Goal: Information Seeking & Learning: Learn about a topic

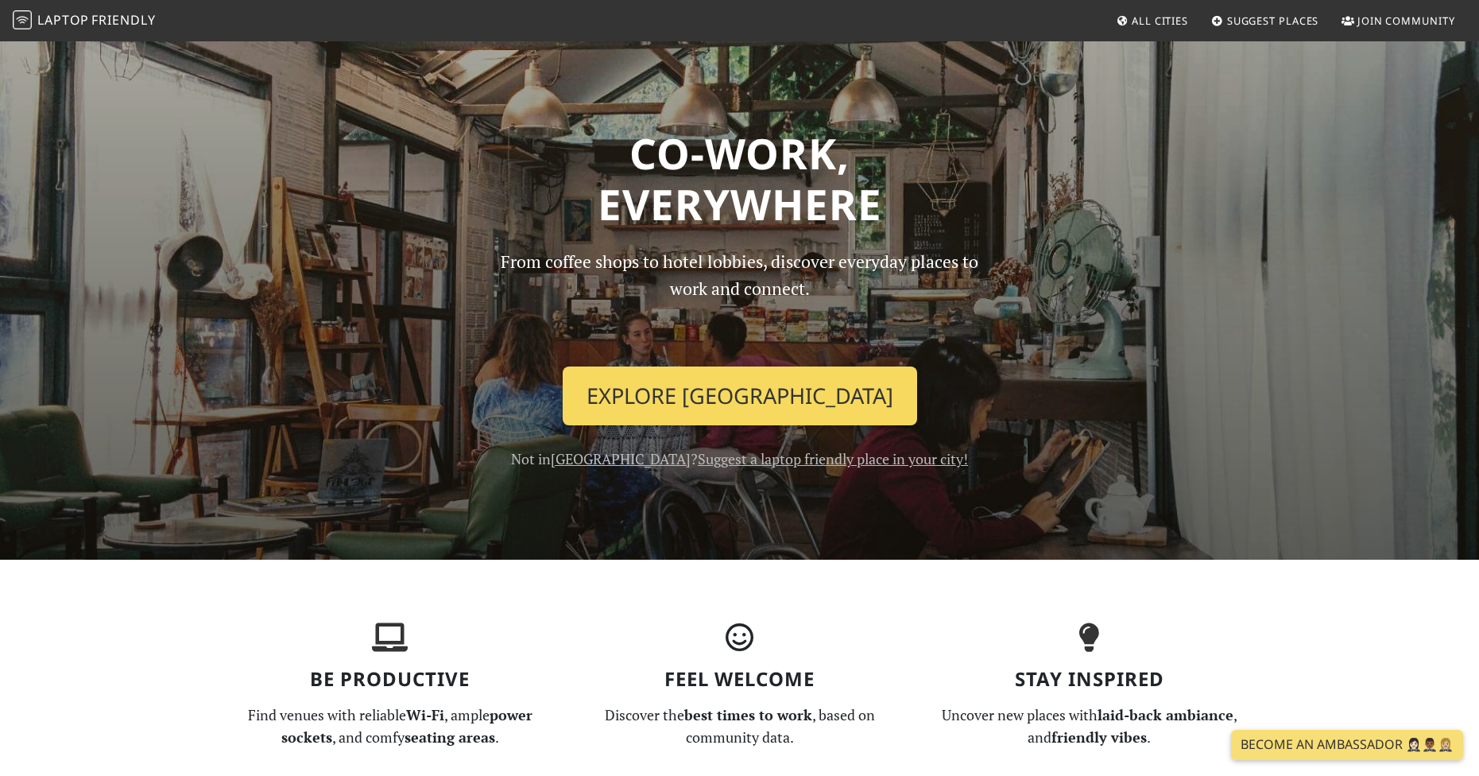
click at [666, 408] on link "Explore Singapore" at bounding box center [740, 395] width 355 height 59
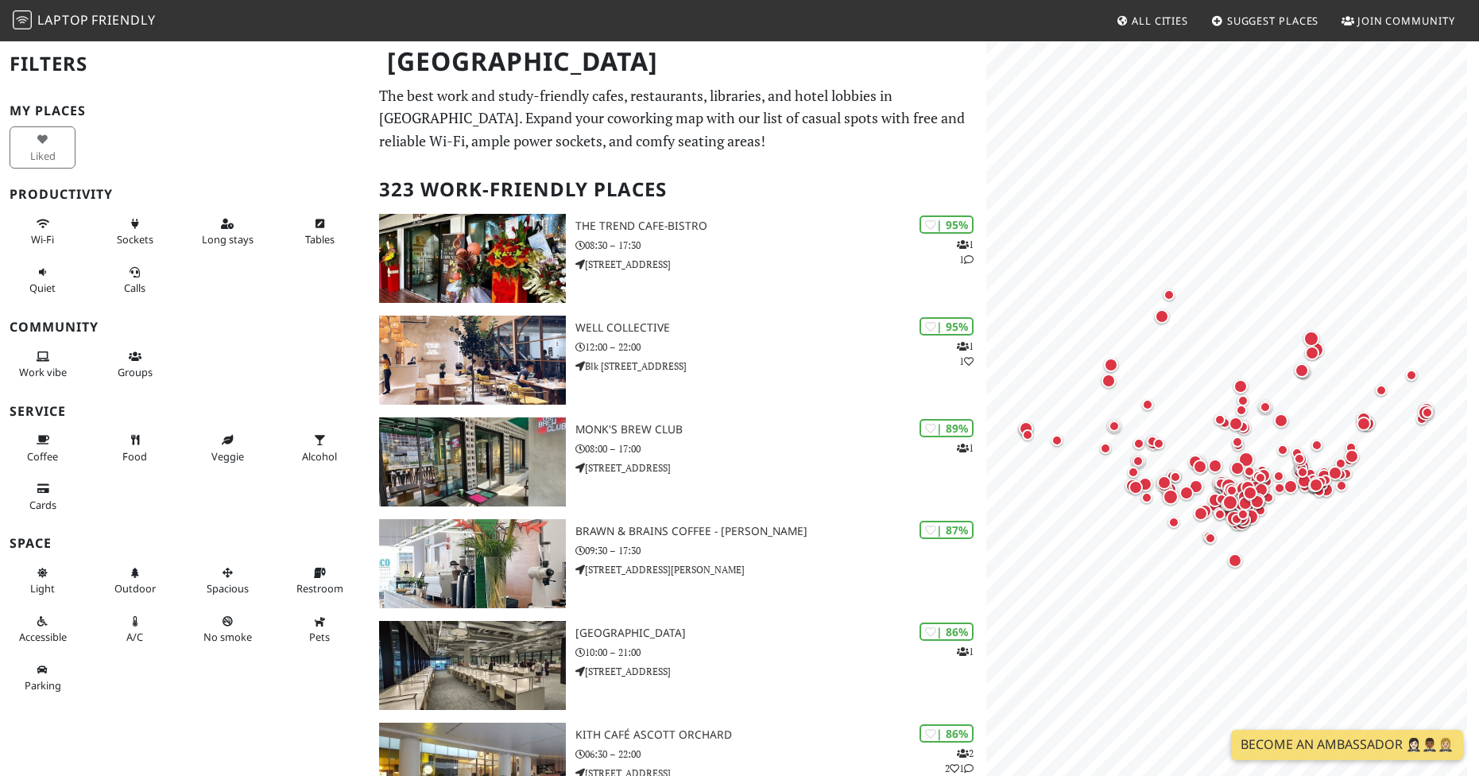
click at [291, 307] on div "My Places Liked Productivity Wi-Fi Sockets Long stays Tables Quiet Calls Commun…" at bounding box center [185, 402] width 351 height 599
click at [51, 242] on span "Wi-Fi" at bounding box center [42, 239] width 23 height 14
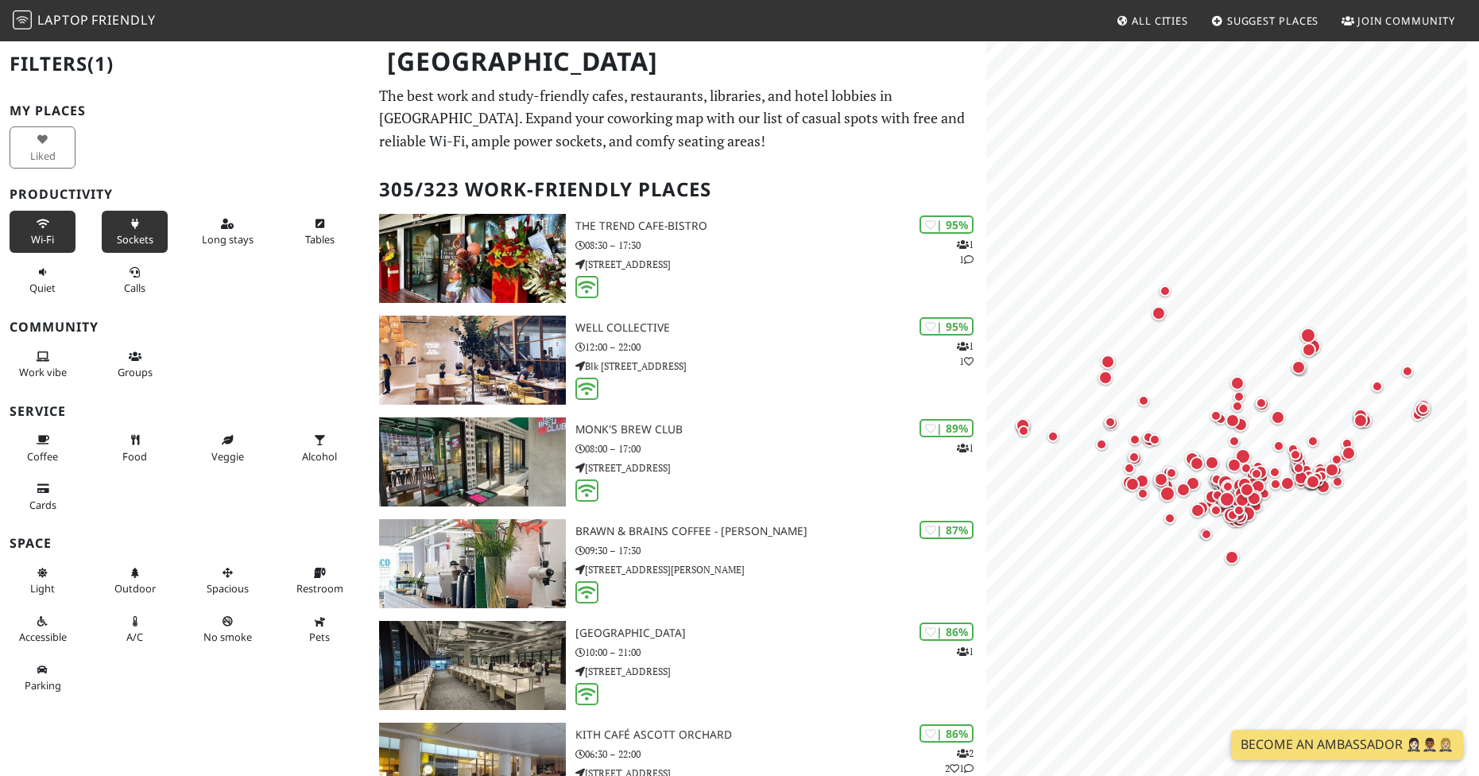
click at [139, 238] on span "Sockets" at bounding box center [135, 239] width 37 height 14
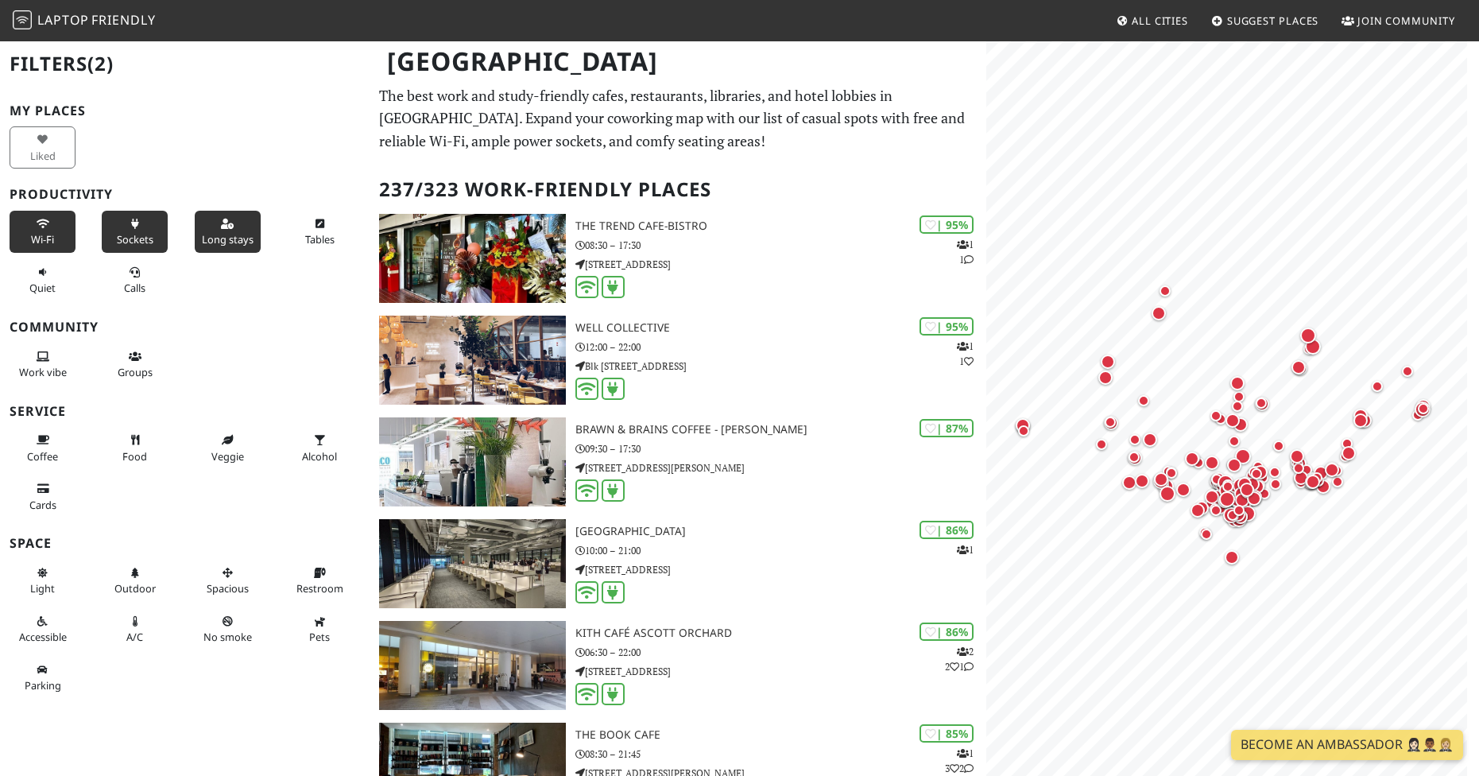
click at [222, 235] on span "Long stays" at bounding box center [228, 239] width 52 height 14
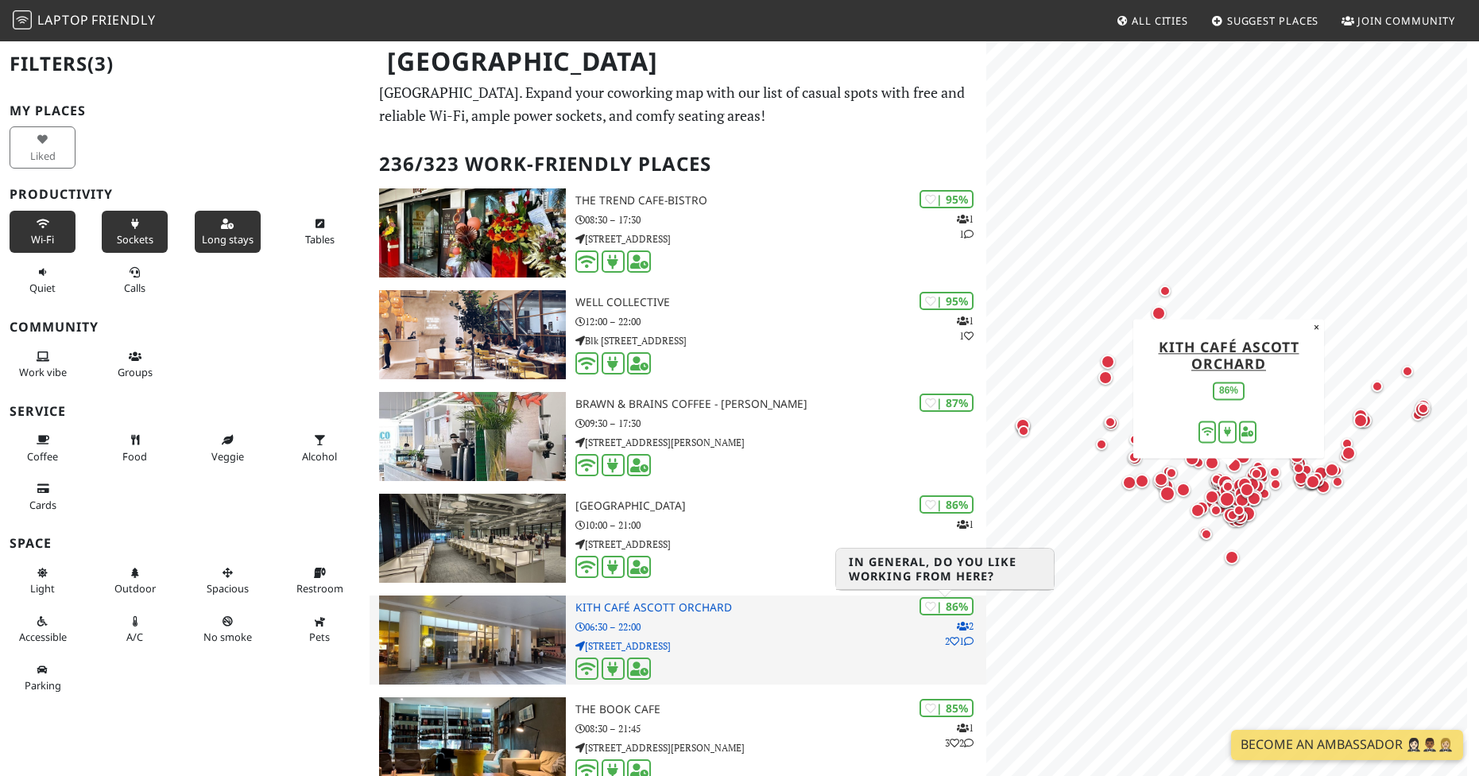
scroll to position [79, 0]
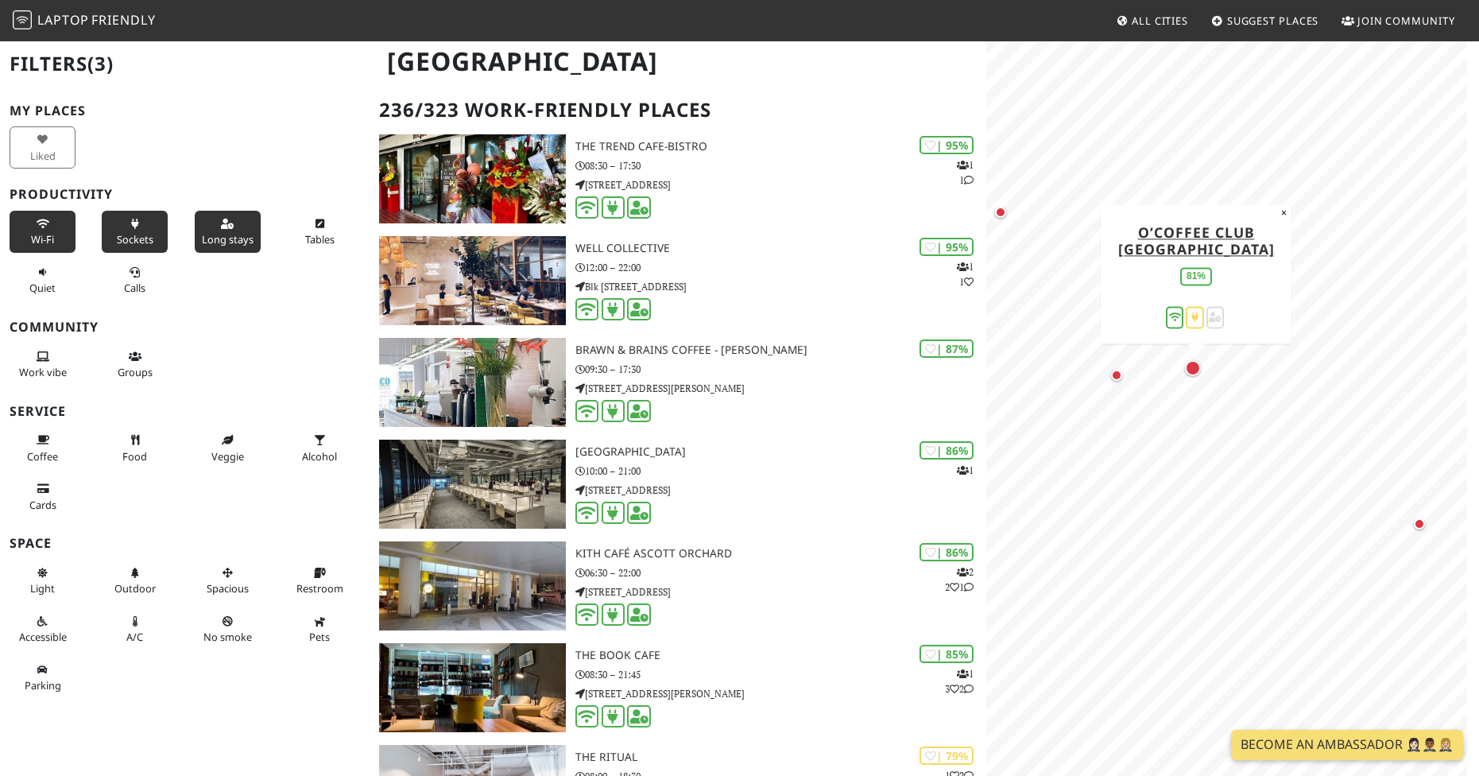
click at [1197, 370] on div "Map marker" at bounding box center [1193, 368] width 16 height 16
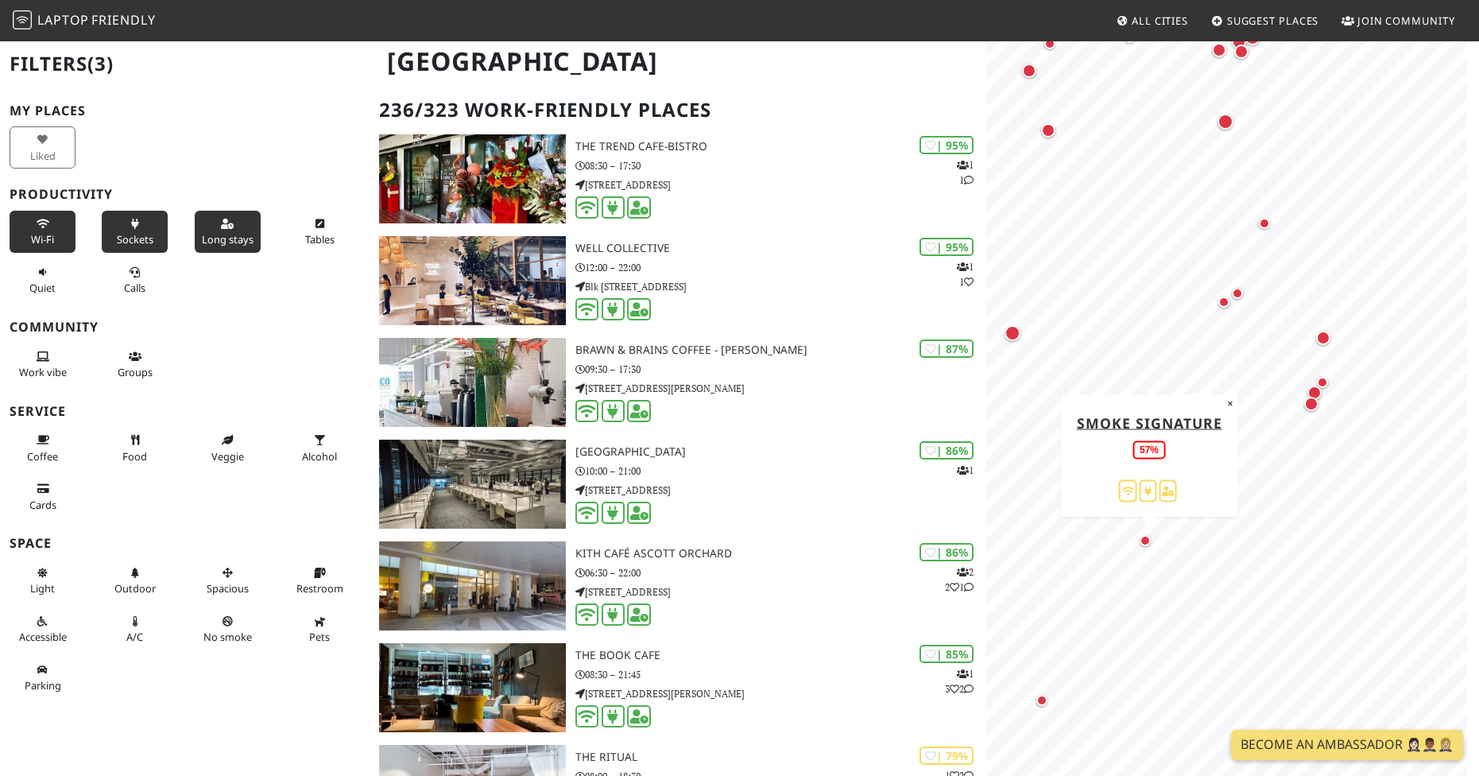
click at [1145, 545] on div "Map marker" at bounding box center [1145, 540] width 11 height 11
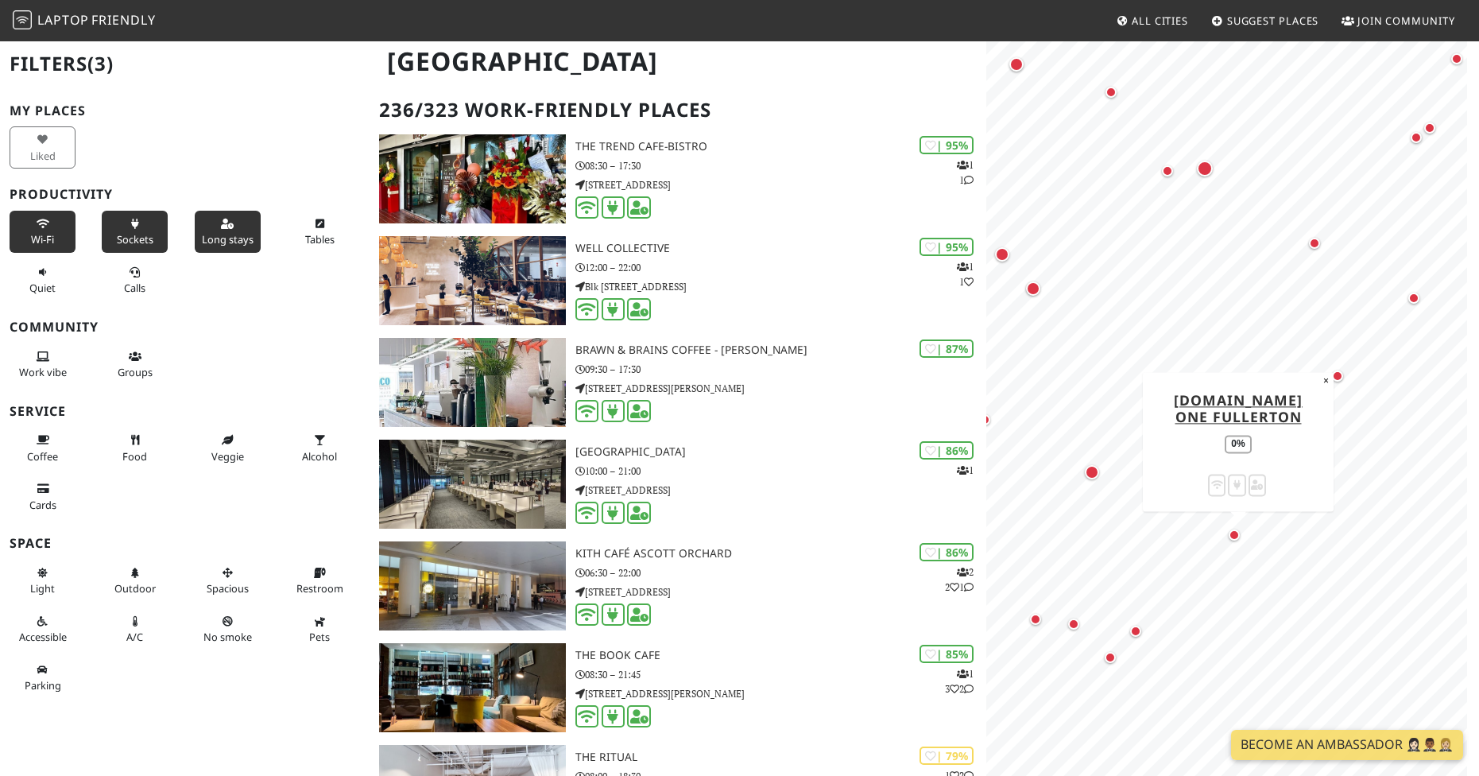
click at [1243, 541] on div "Map marker" at bounding box center [1238, 538] width 19 height 19
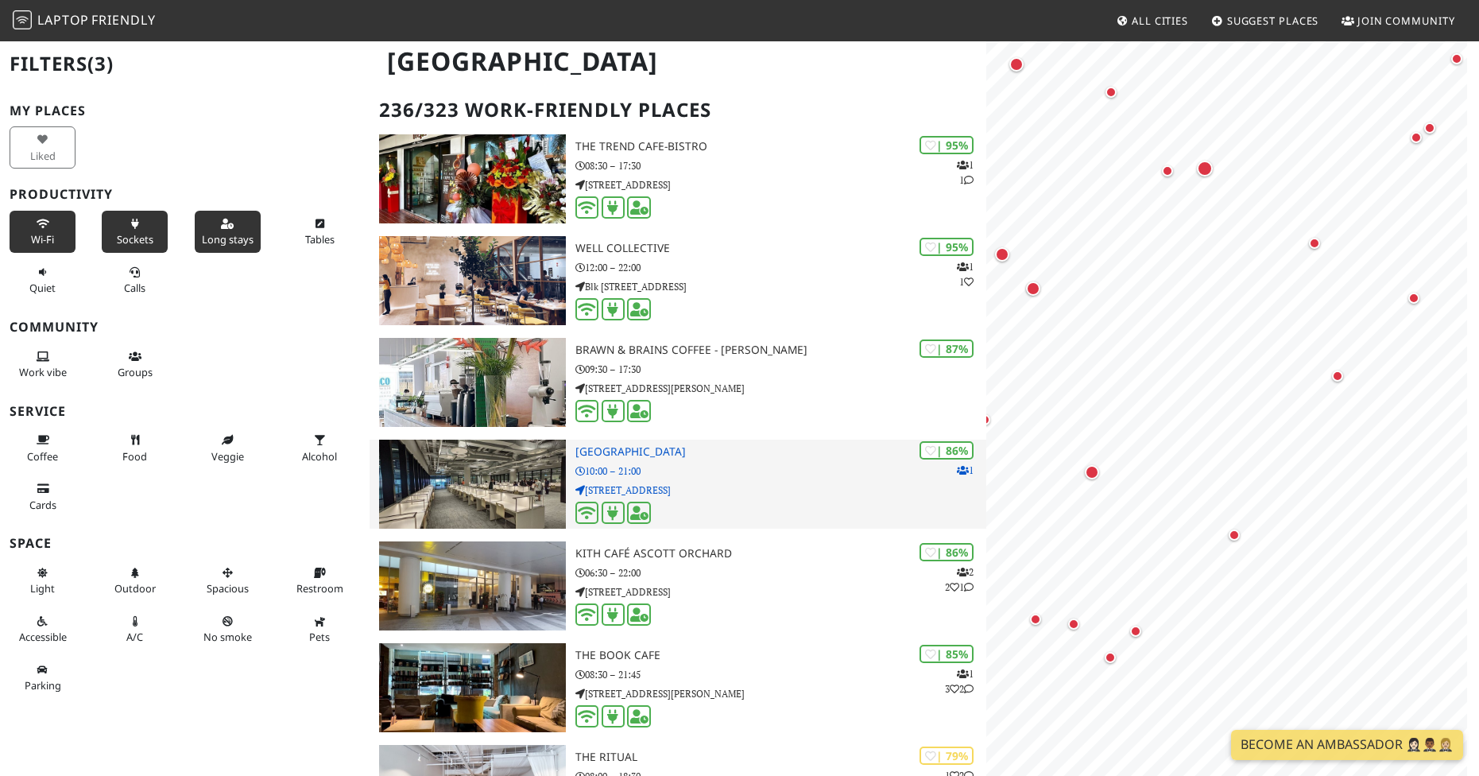
scroll to position [0, 0]
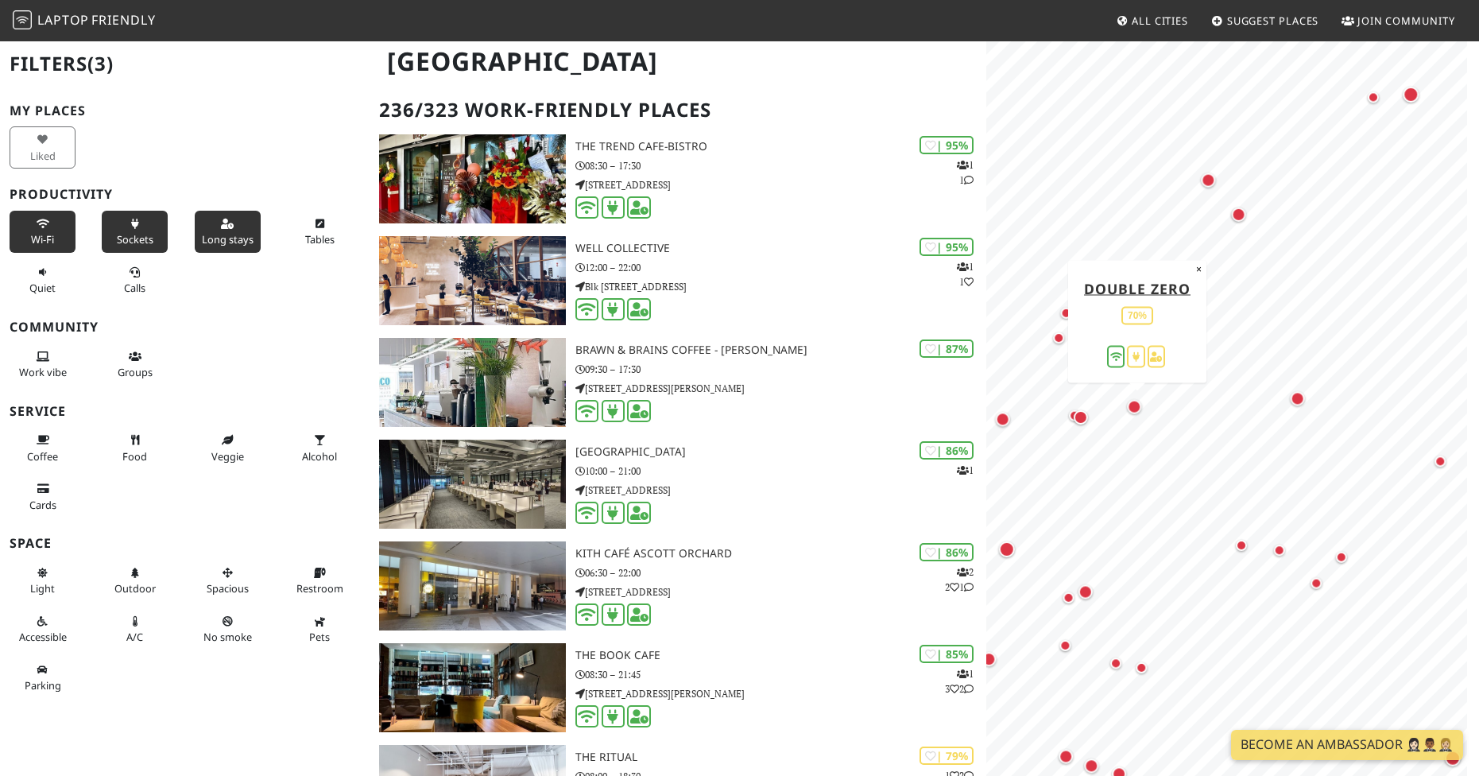
drag, startPoint x: 1135, startPoint y: 405, endPoint x: 1152, endPoint y: 421, distance: 23.6
click at [1142, 413] on div "Map marker" at bounding box center [1134, 406] width 14 height 14
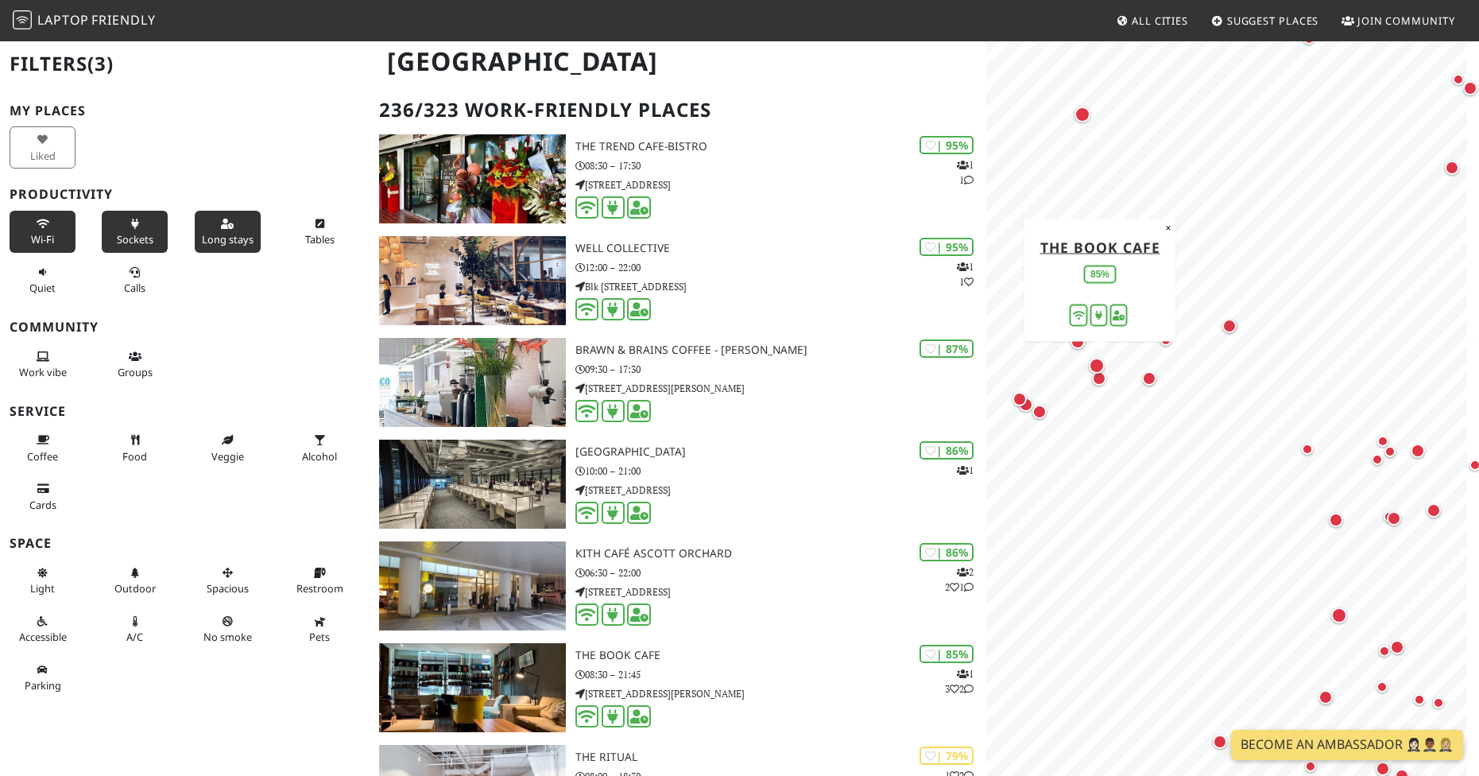
click at [1105, 365] on div "Map marker" at bounding box center [1100, 369] width 22 height 22
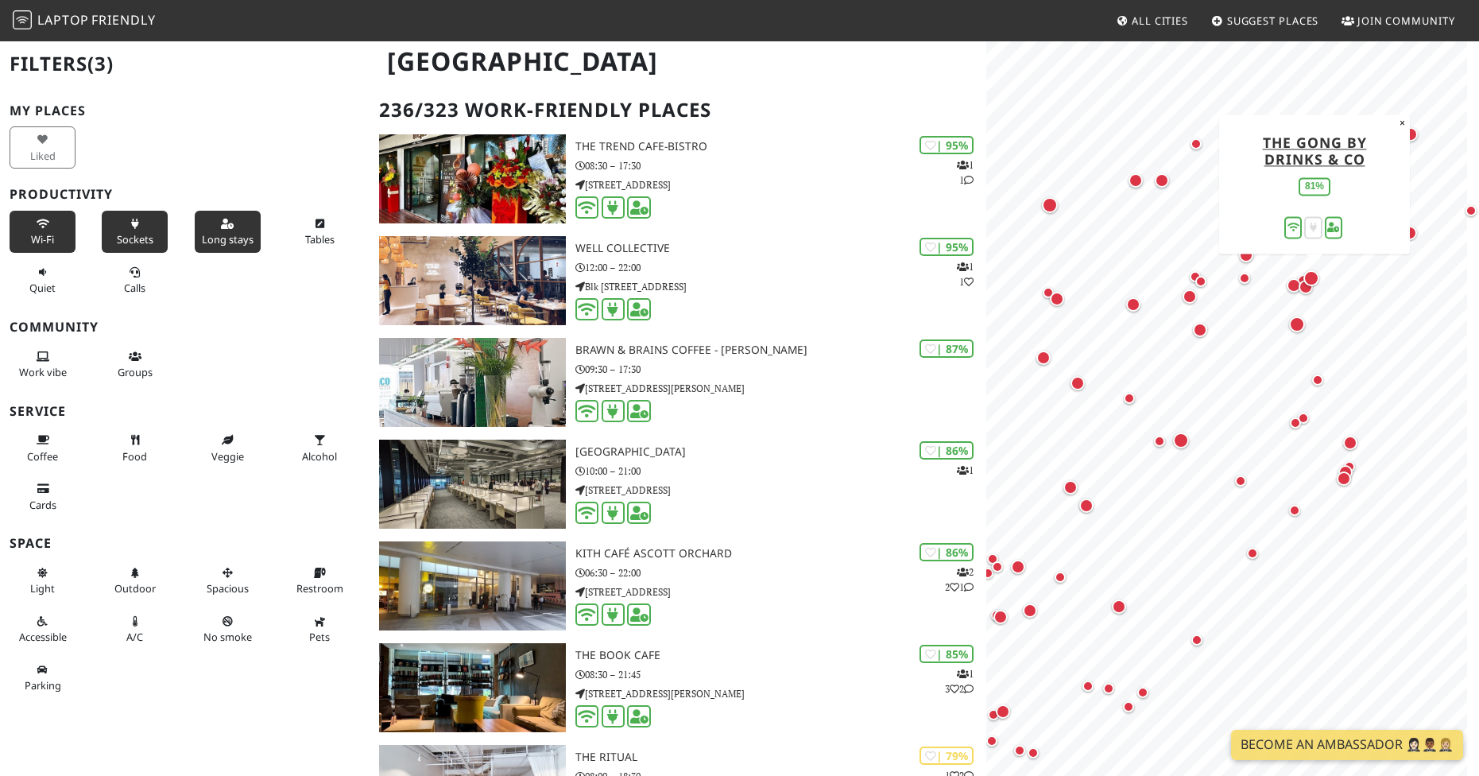
click at [1305, 278] on div "Map marker" at bounding box center [1312, 278] width 16 height 16
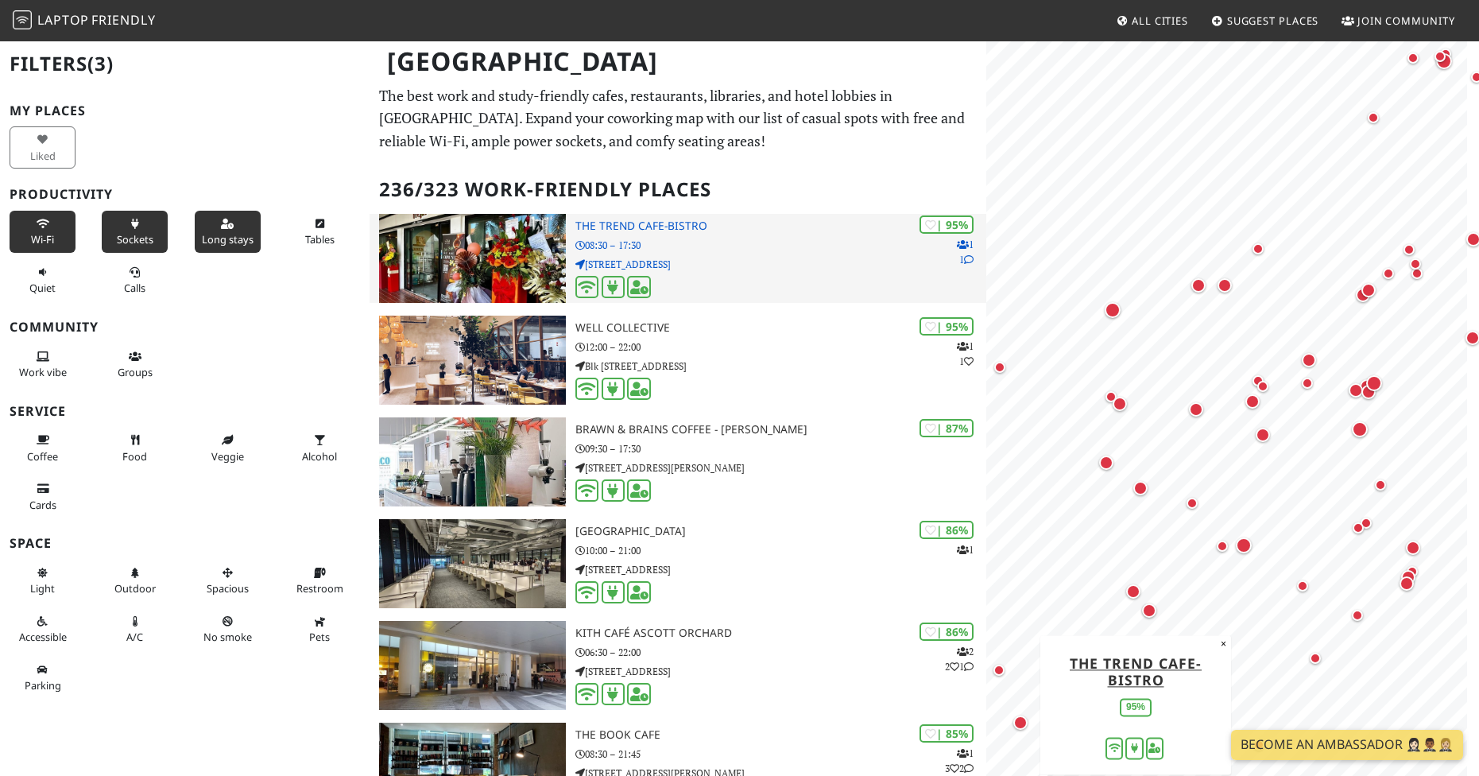
click at [746, 293] on div at bounding box center [781, 288] width 411 height 25
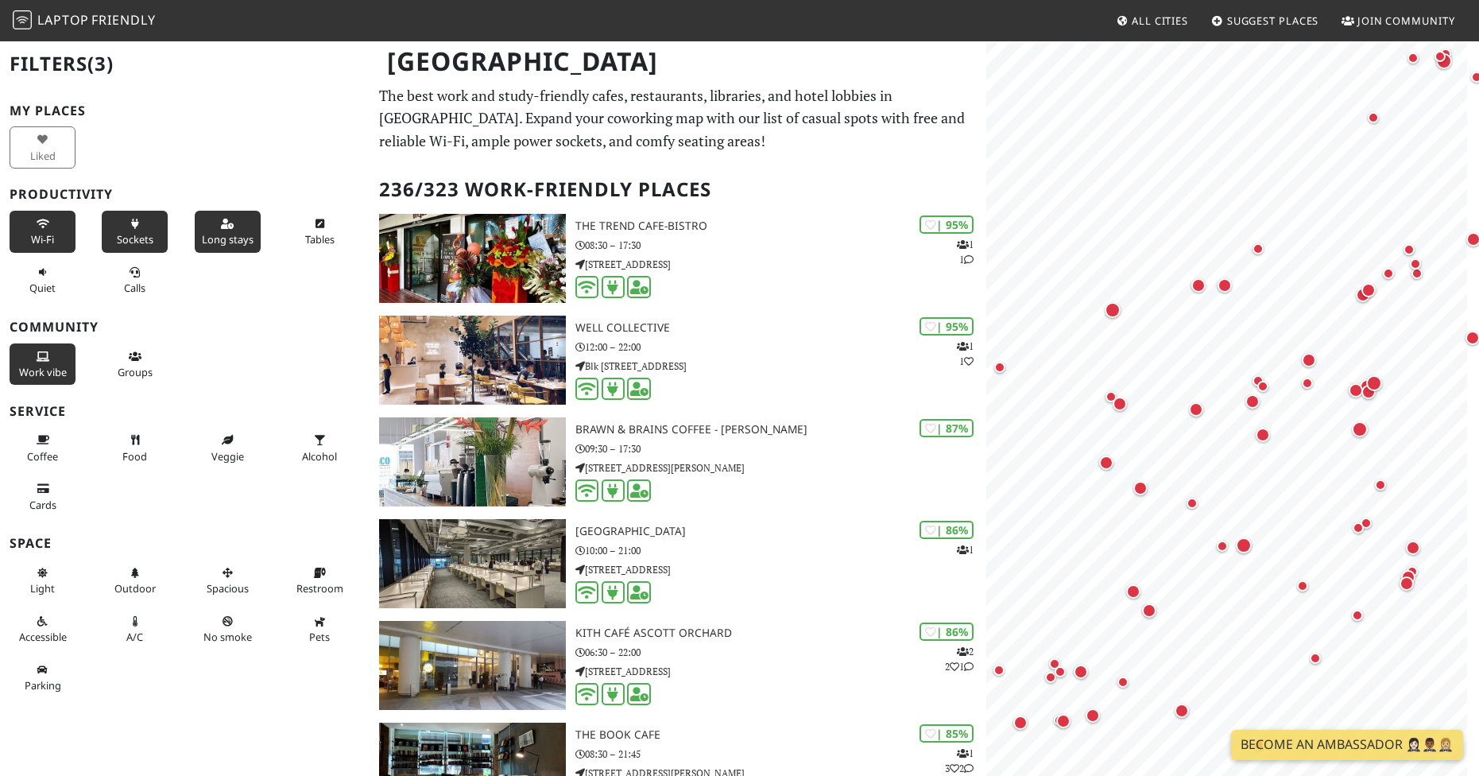
click at [34, 366] on span "Work vibe" at bounding box center [43, 372] width 48 height 14
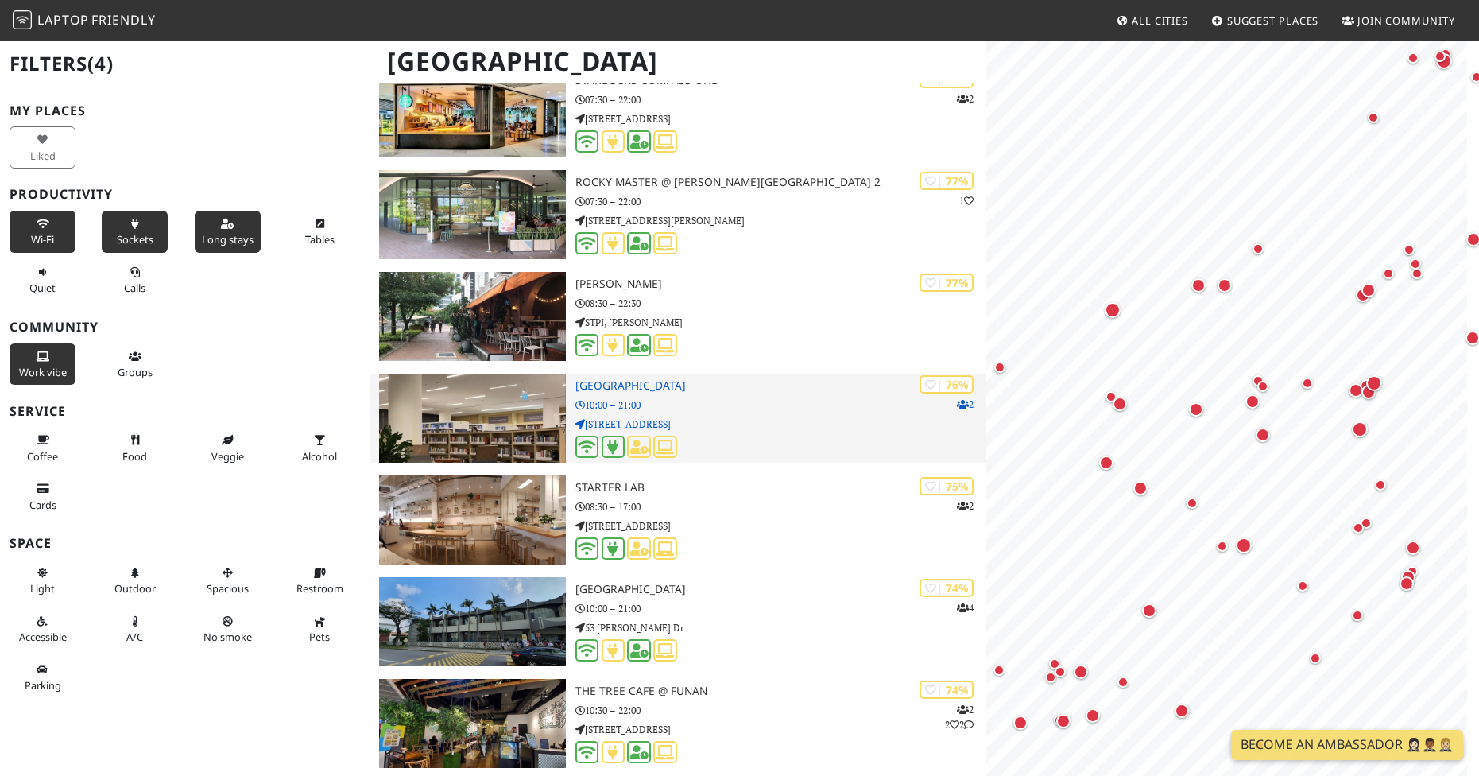
scroll to position [3021, 0]
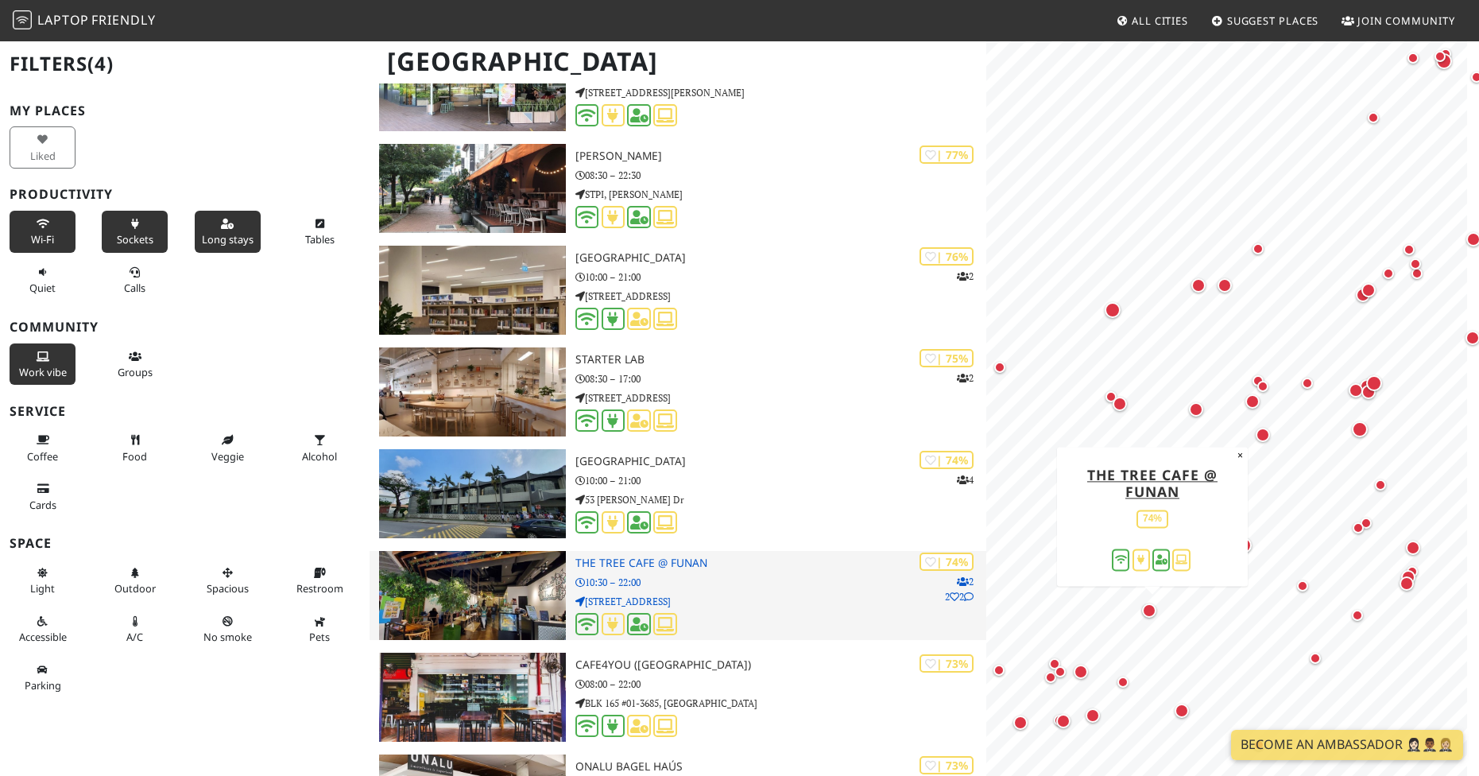
click at [661, 625] on icon at bounding box center [666, 624] width 18 height 14
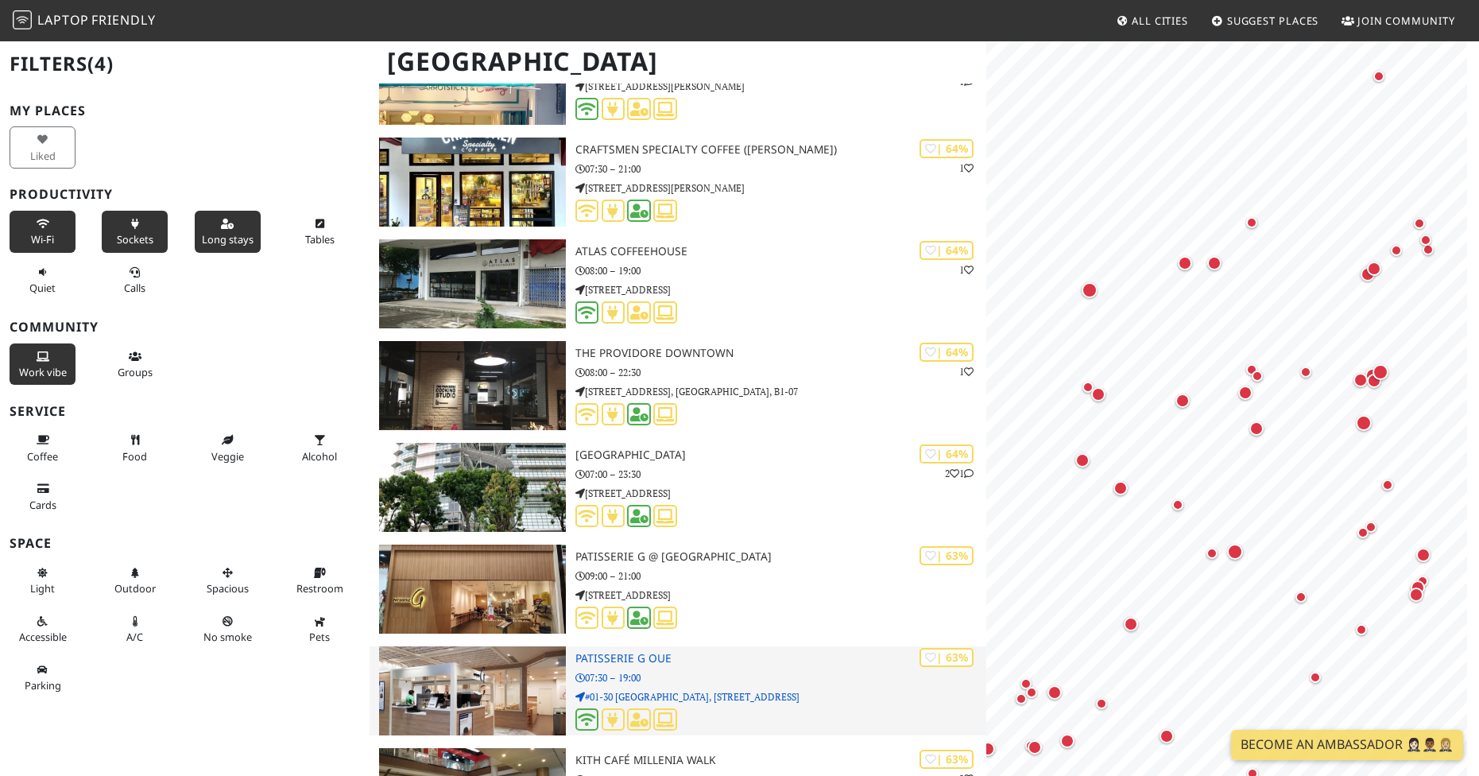
scroll to position [0, 0]
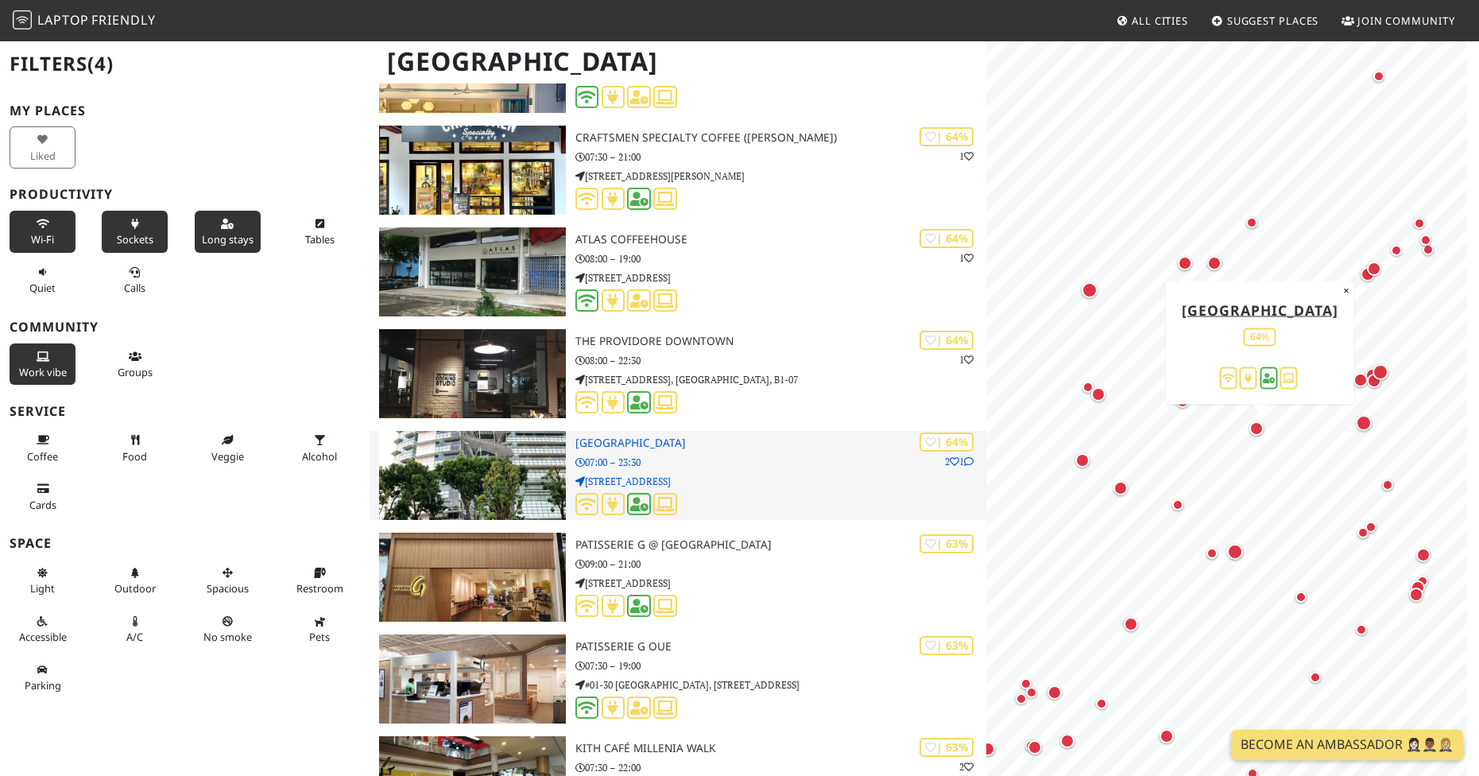
click at [842, 498] on div at bounding box center [781, 505] width 411 height 25
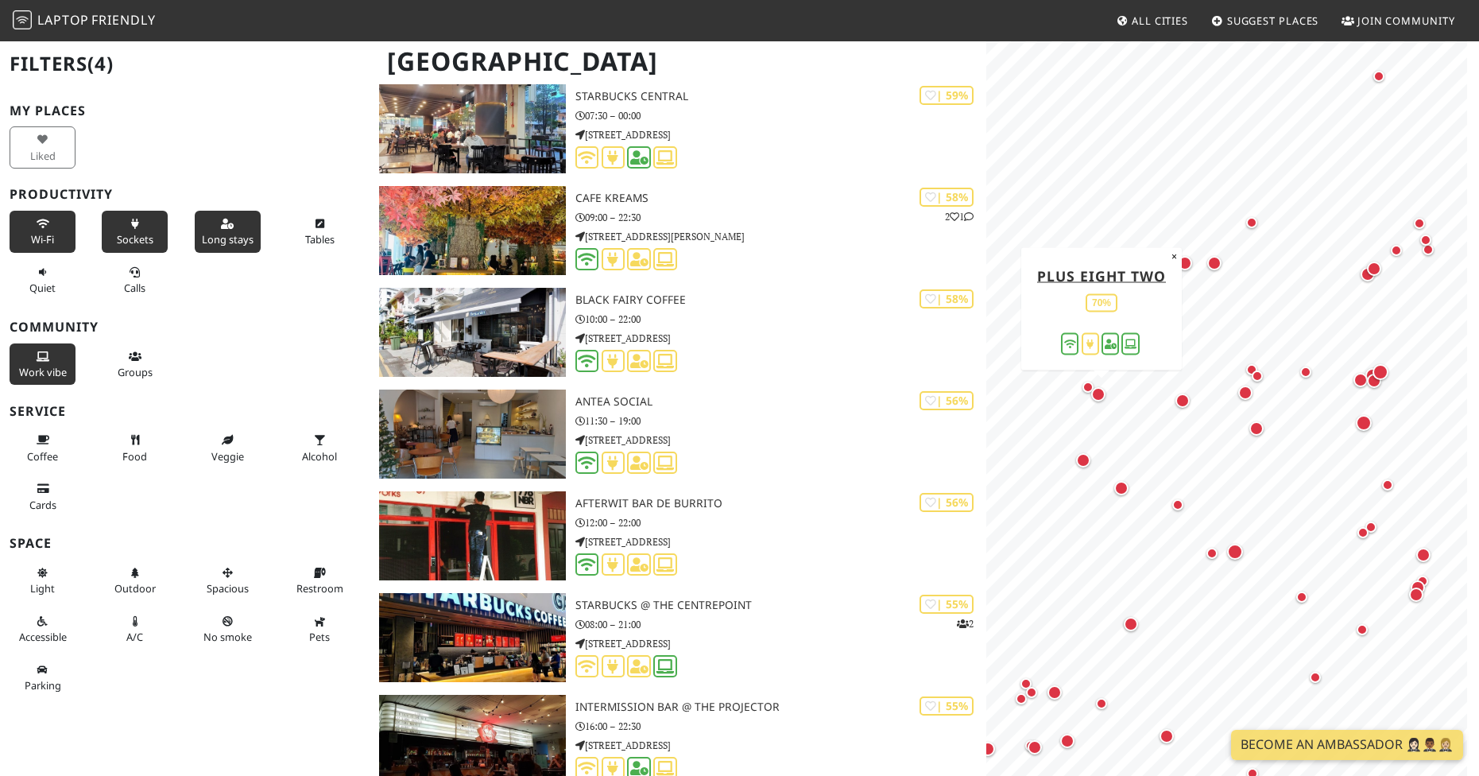
click at [1100, 394] on div "Map marker" at bounding box center [1099, 394] width 14 height 14
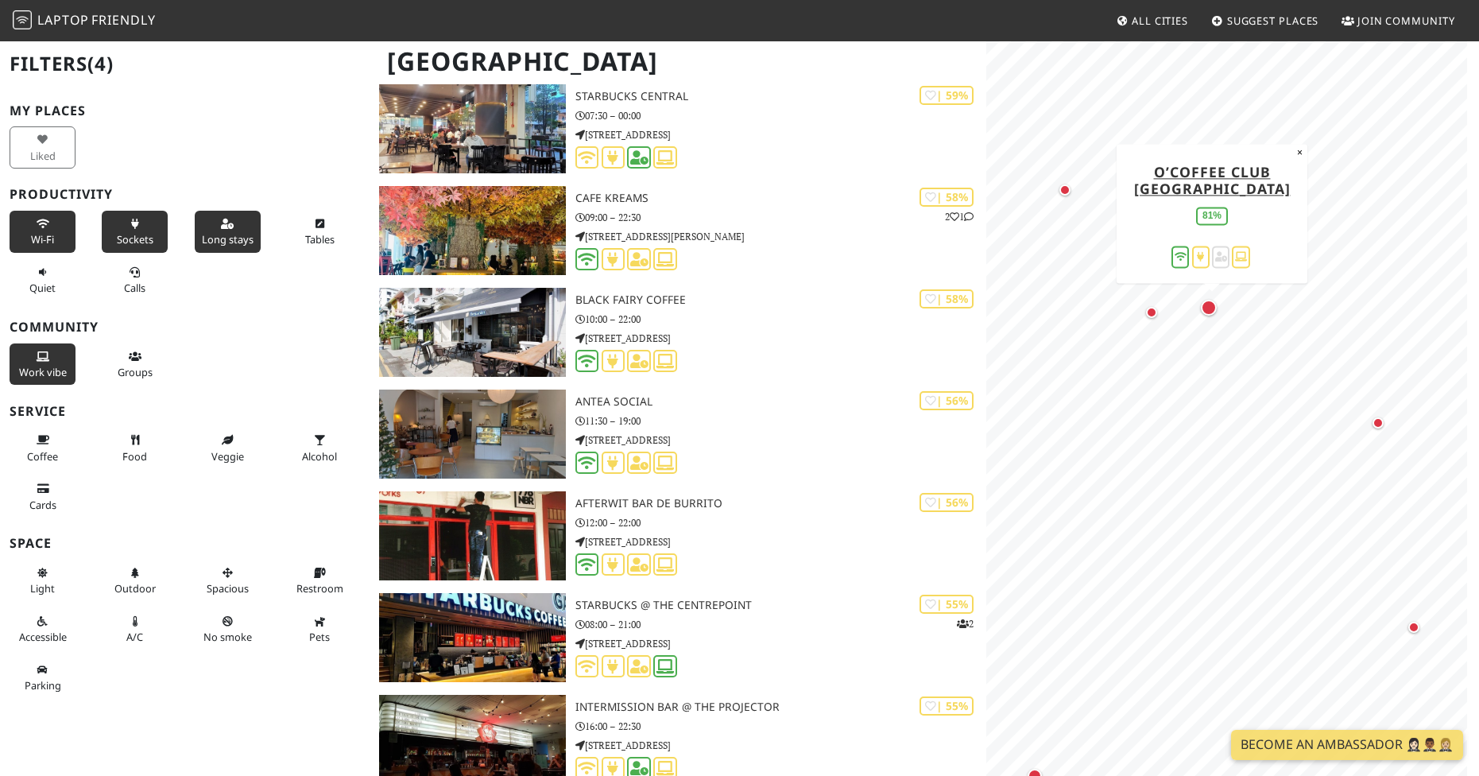
click at [1210, 312] on div "Map marker" at bounding box center [1209, 308] width 16 height 16
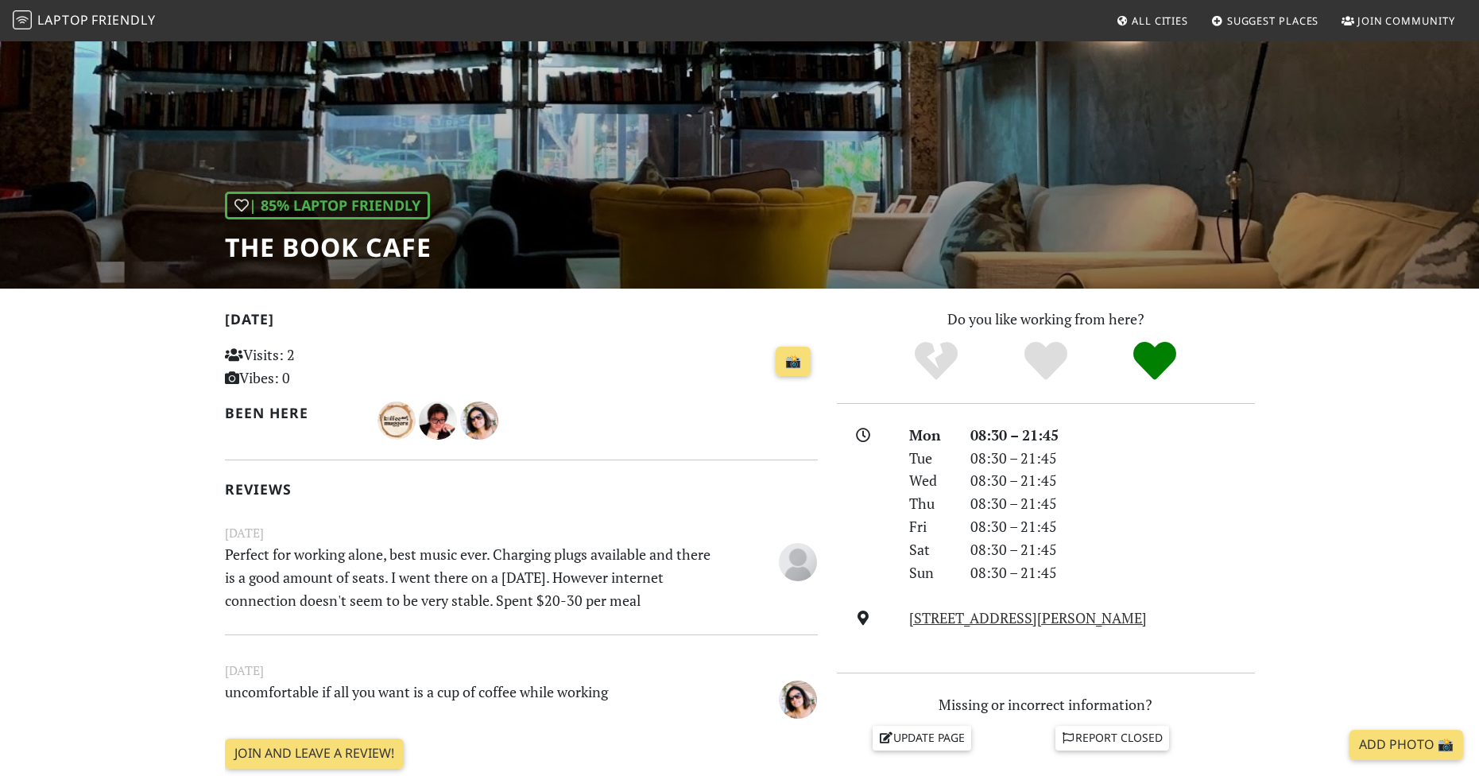
scroll to position [159, 0]
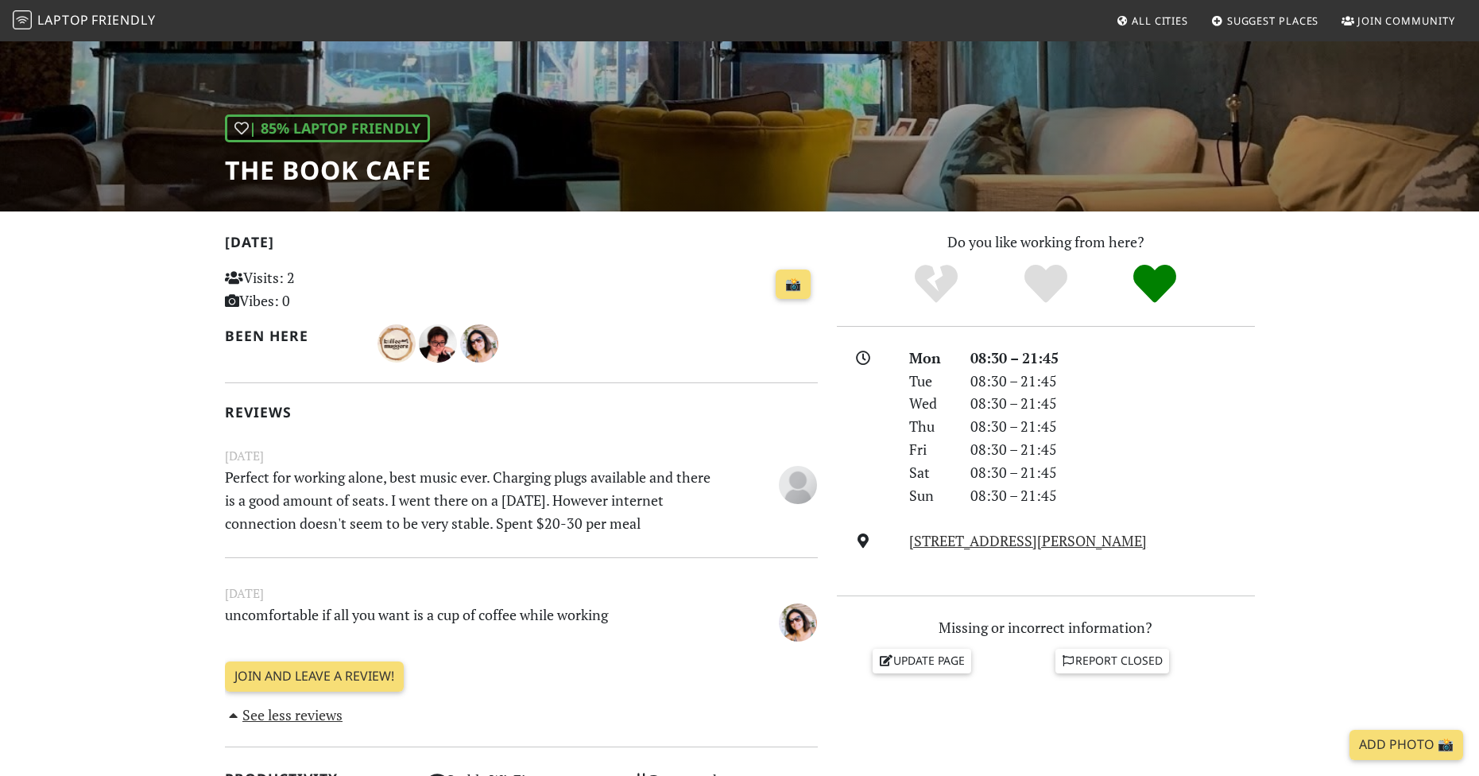
drag, startPoint x: 798, startPoint y: 446, endPoint x: 789, endPoint y: 446, distance: 8.7
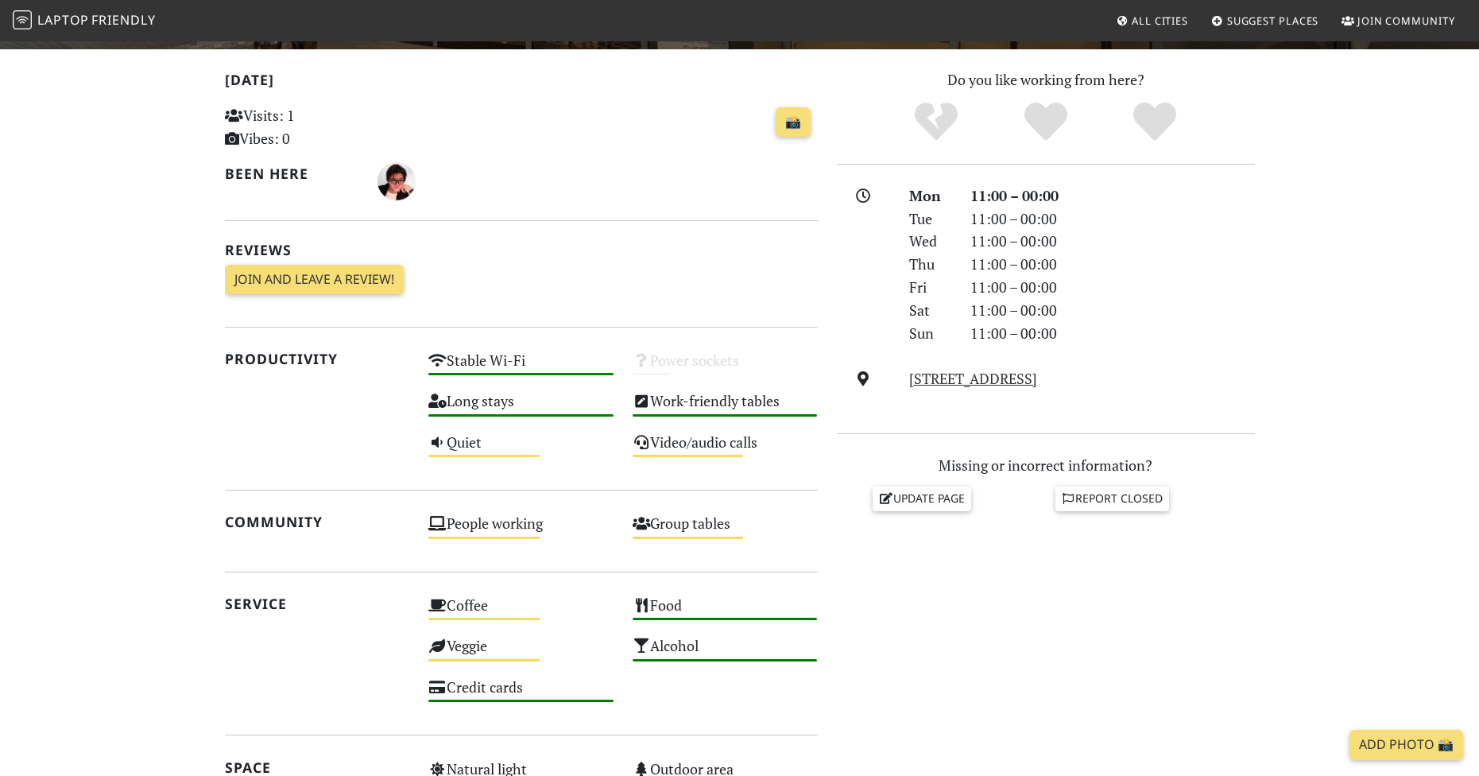
scroll to position [397, 0]
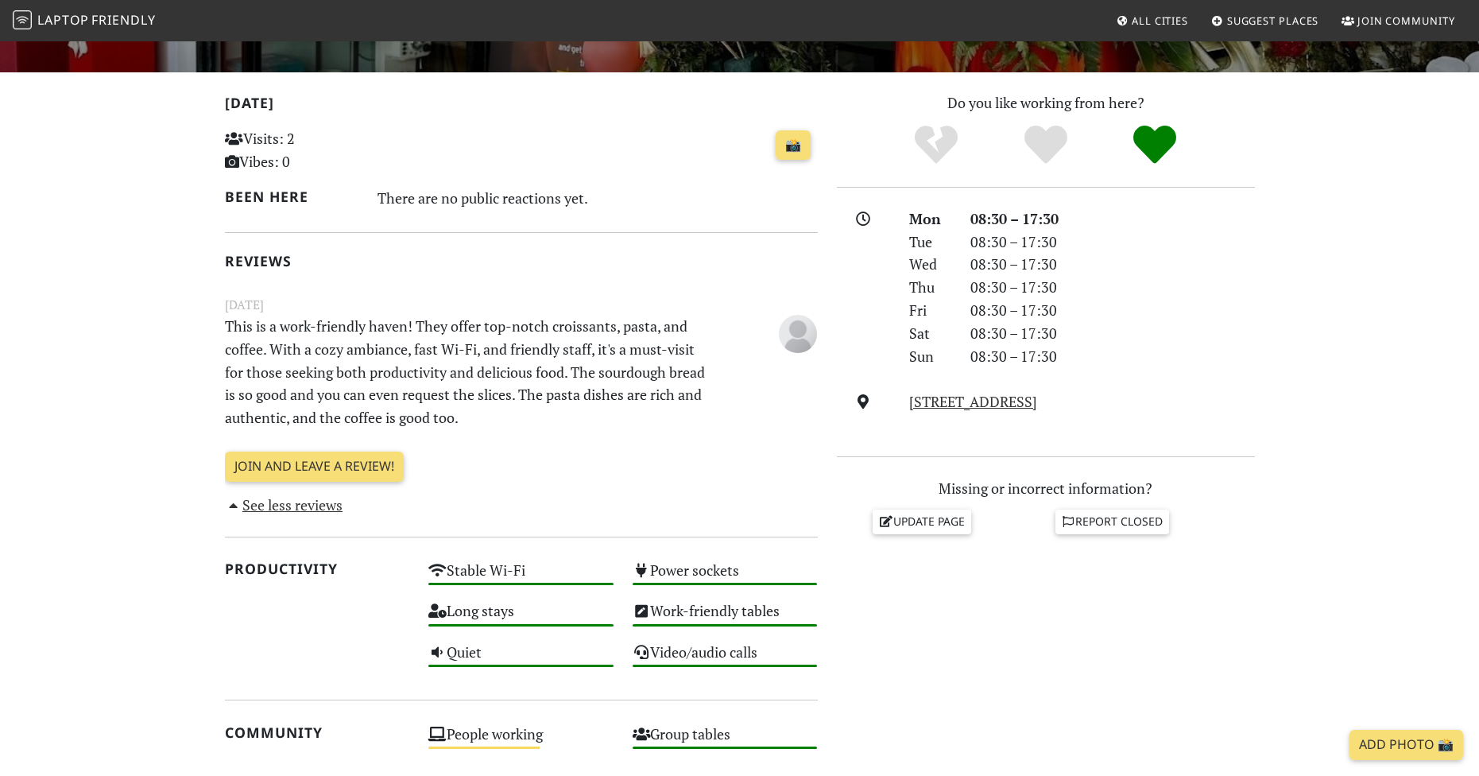
scroll to position [289, 0]
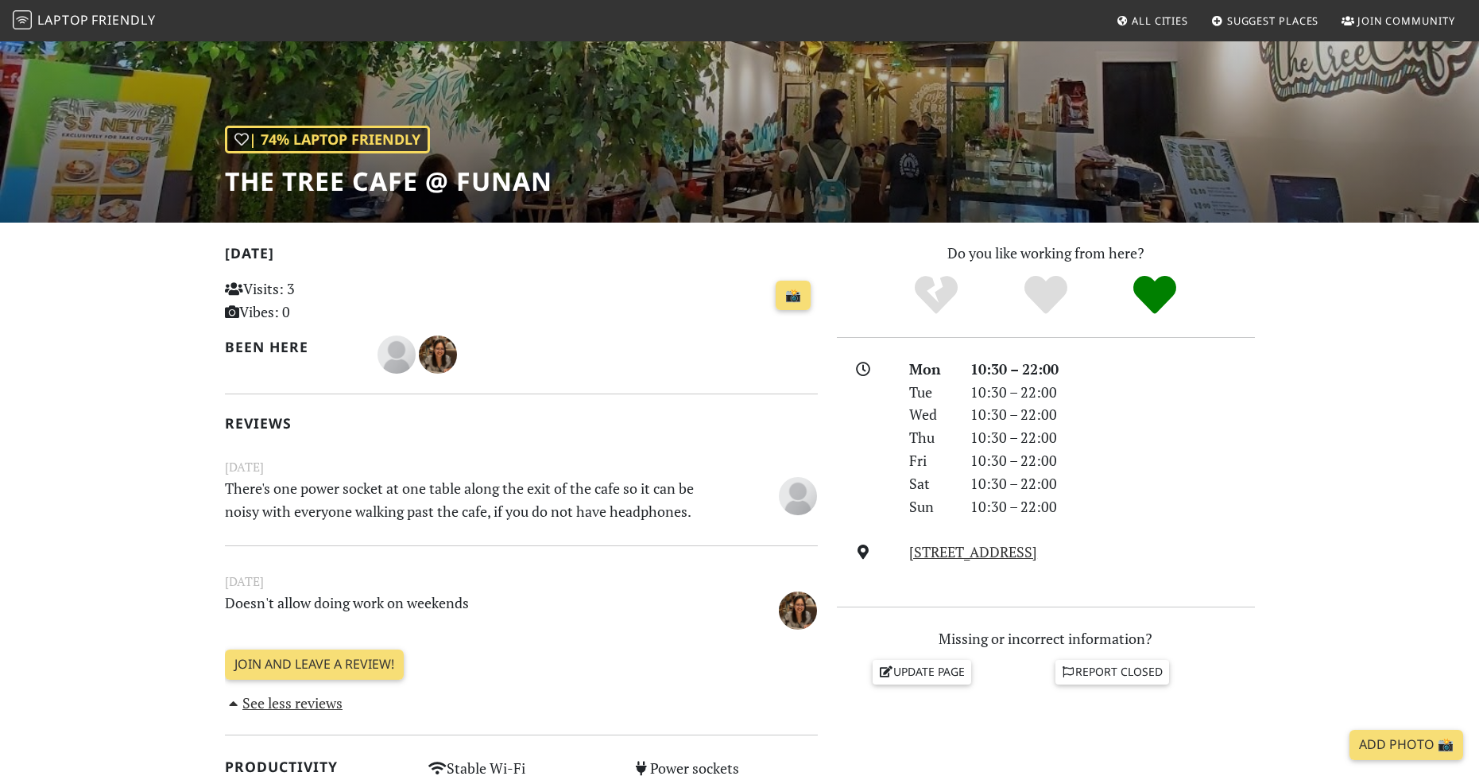
scroll to position [159, 0]
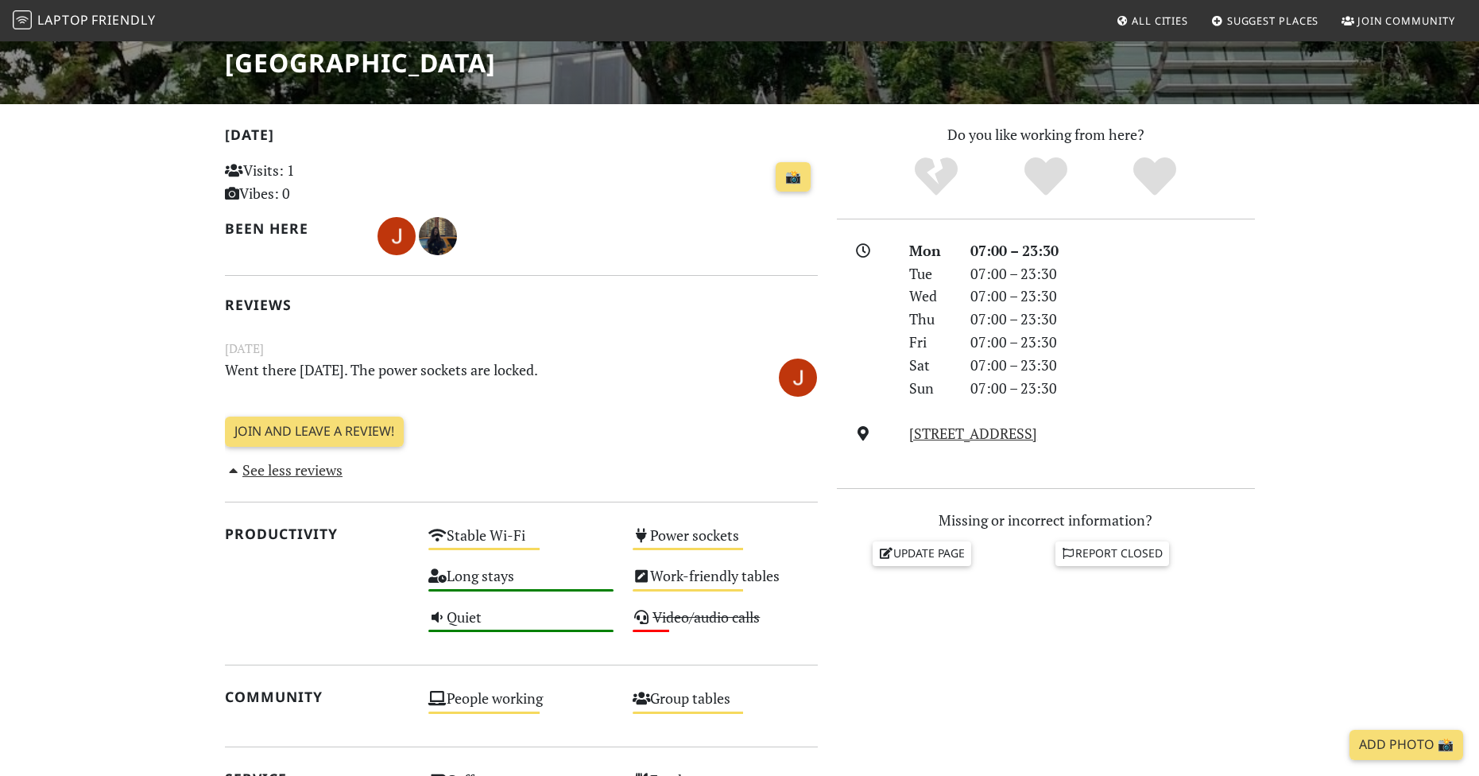
scroll to position [318, 0]
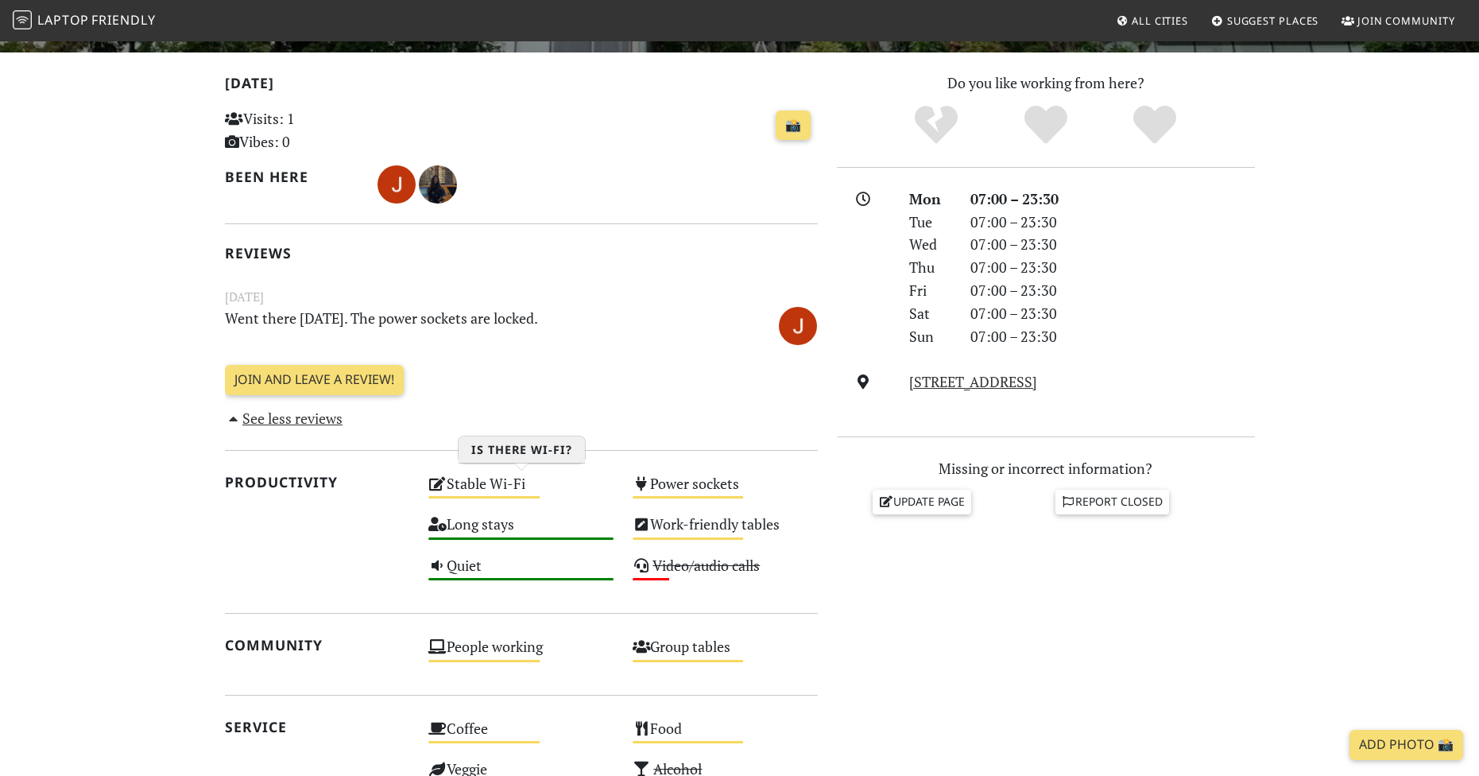
drag, startPoint x: 475, startPoint y: 473, endPoint x: 467, endPoint y: 460, distance: 15.3
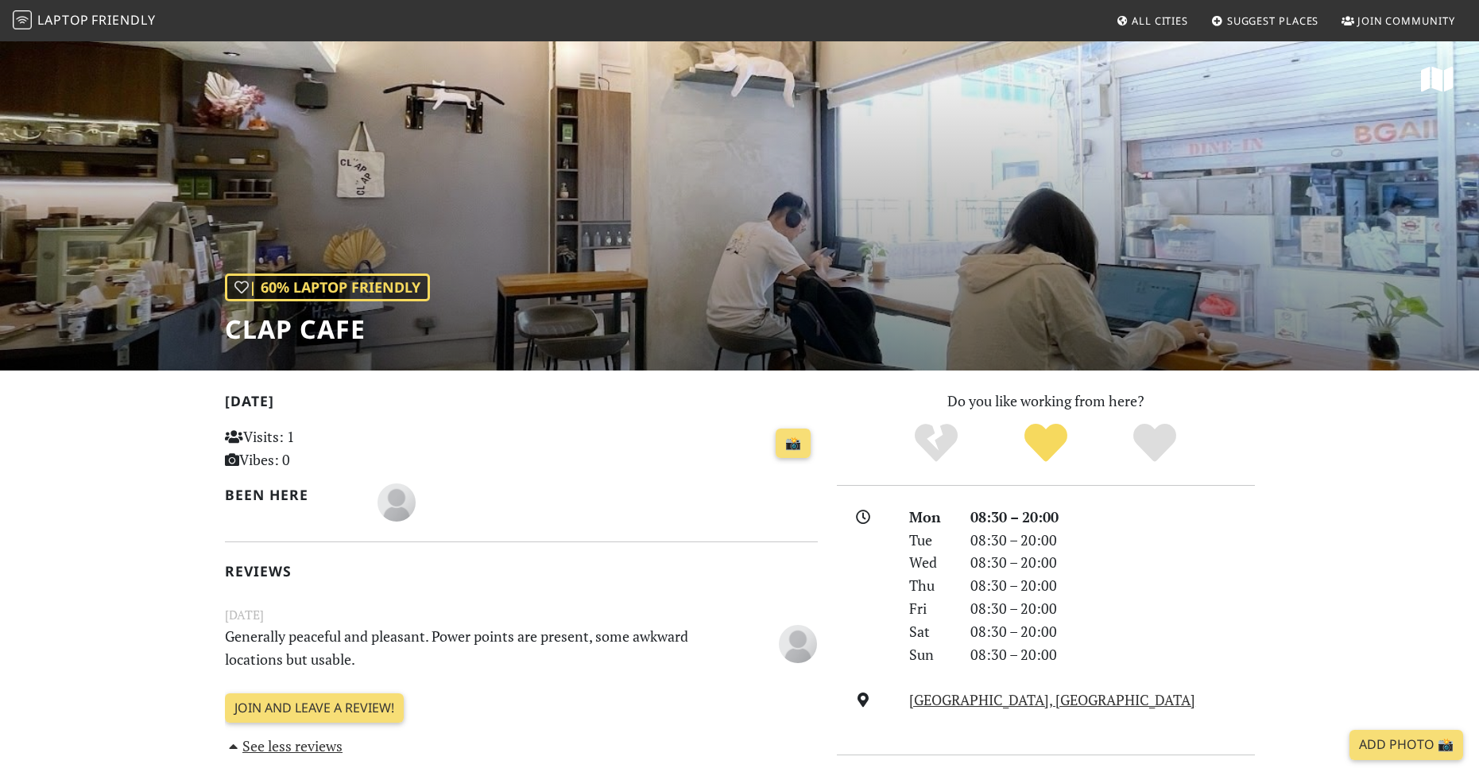
click at [63, 25] on span "Laptop" at bounding box center [63, 19] width 52 height 17
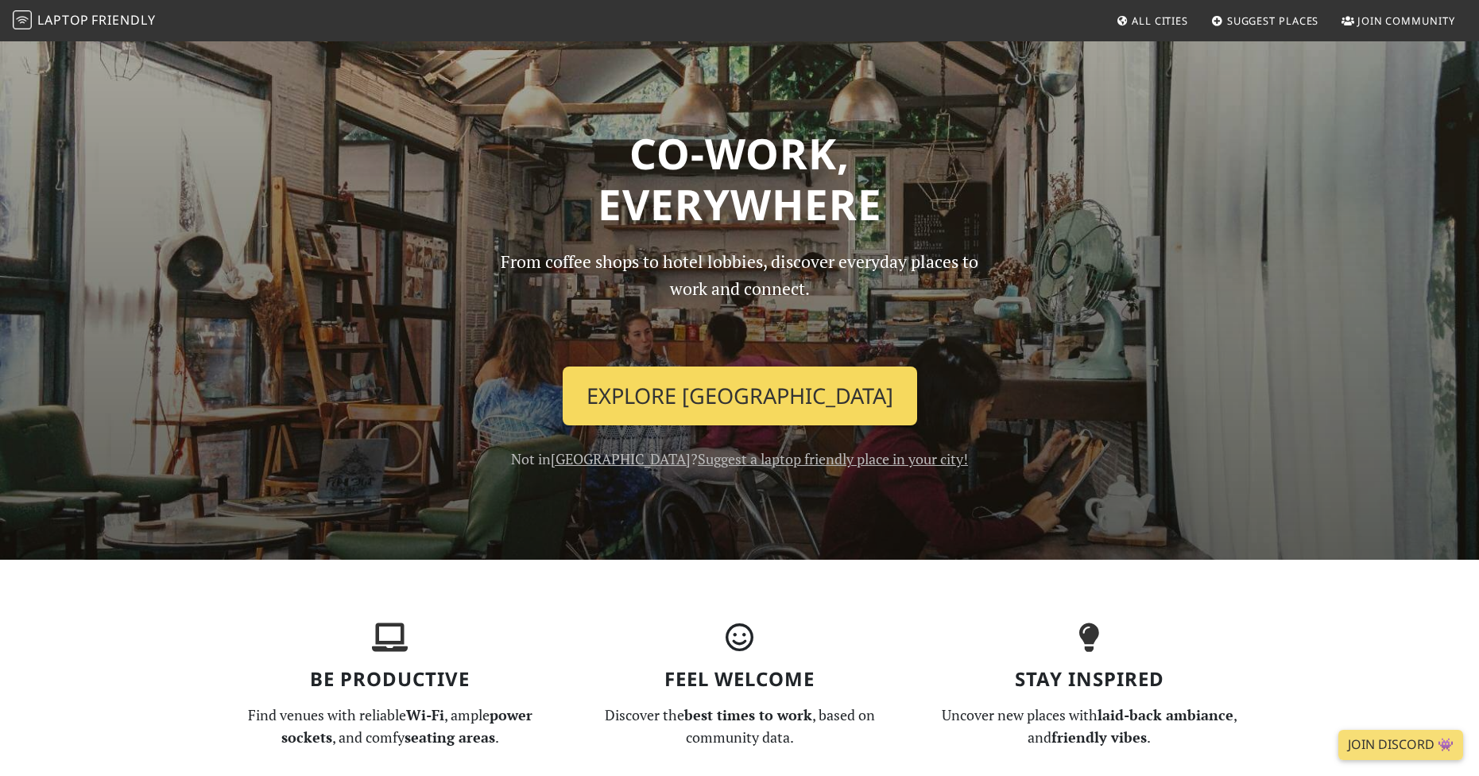
click at [777, 405] on link "Explore [GEOGRAPHIC_DATA]" at bounding box center [740, 395] width 355 height 59
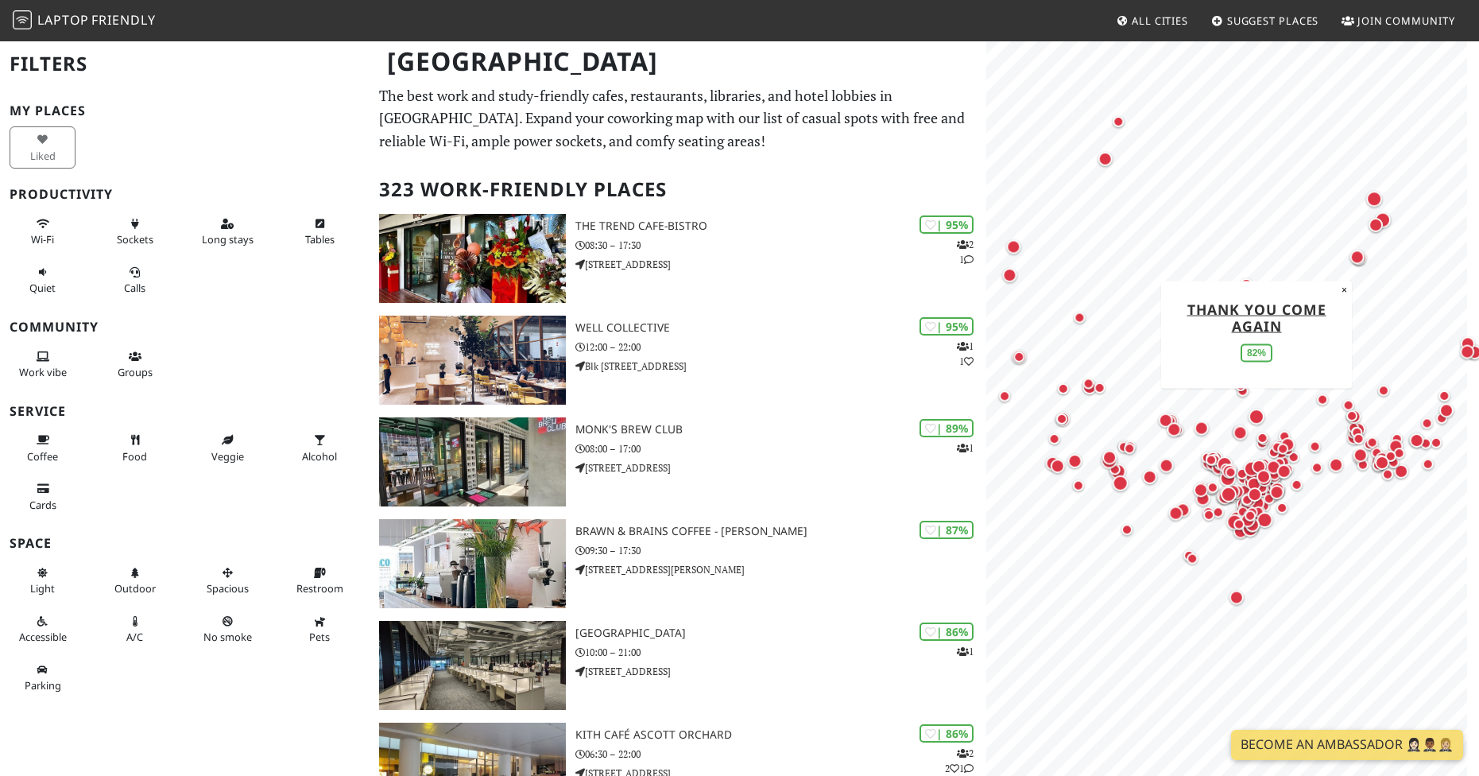
click at [1249, 79] on div at bounding box center [1233, 79] width 474 height 0
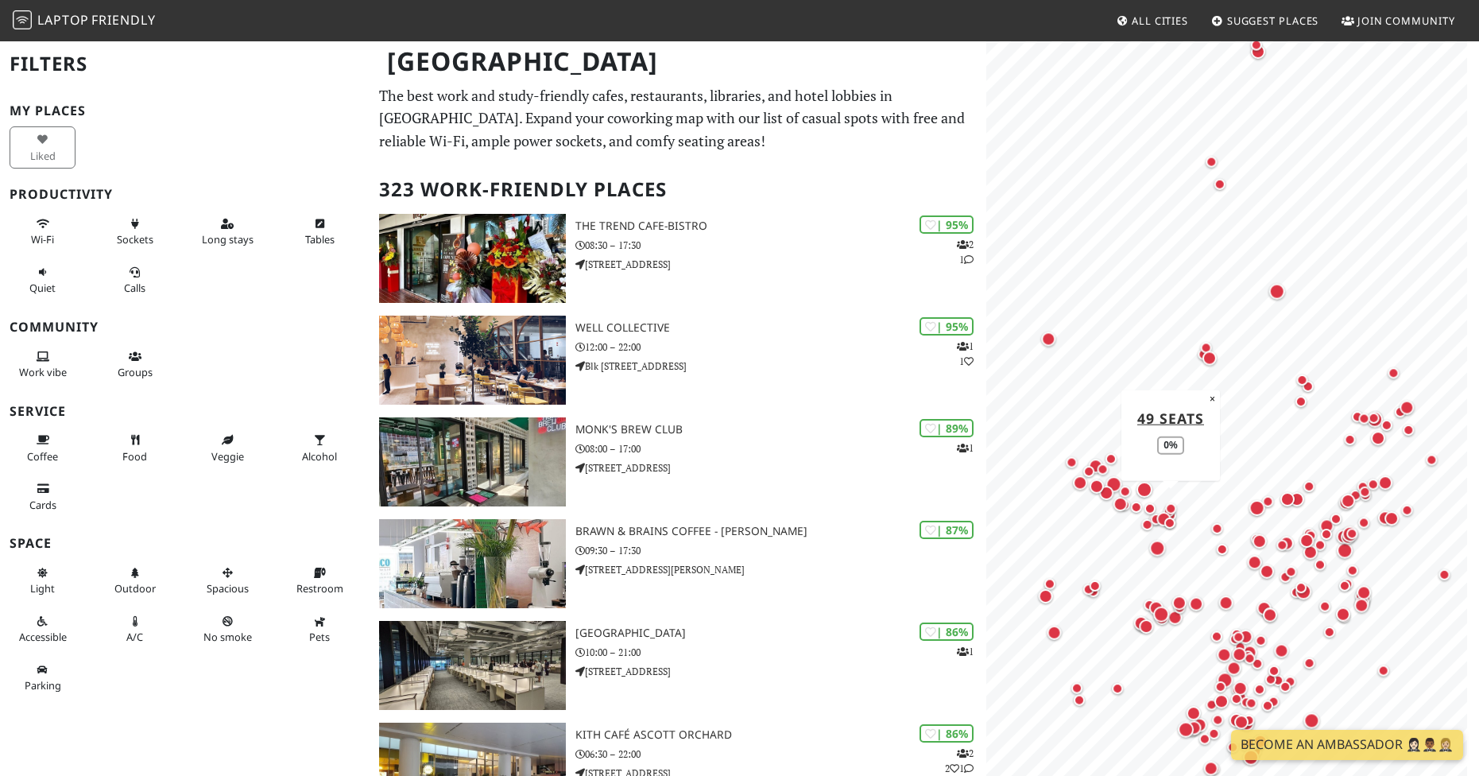
click at [1175, 79] on div at bounding box center [1233, 79] width 474 height 0
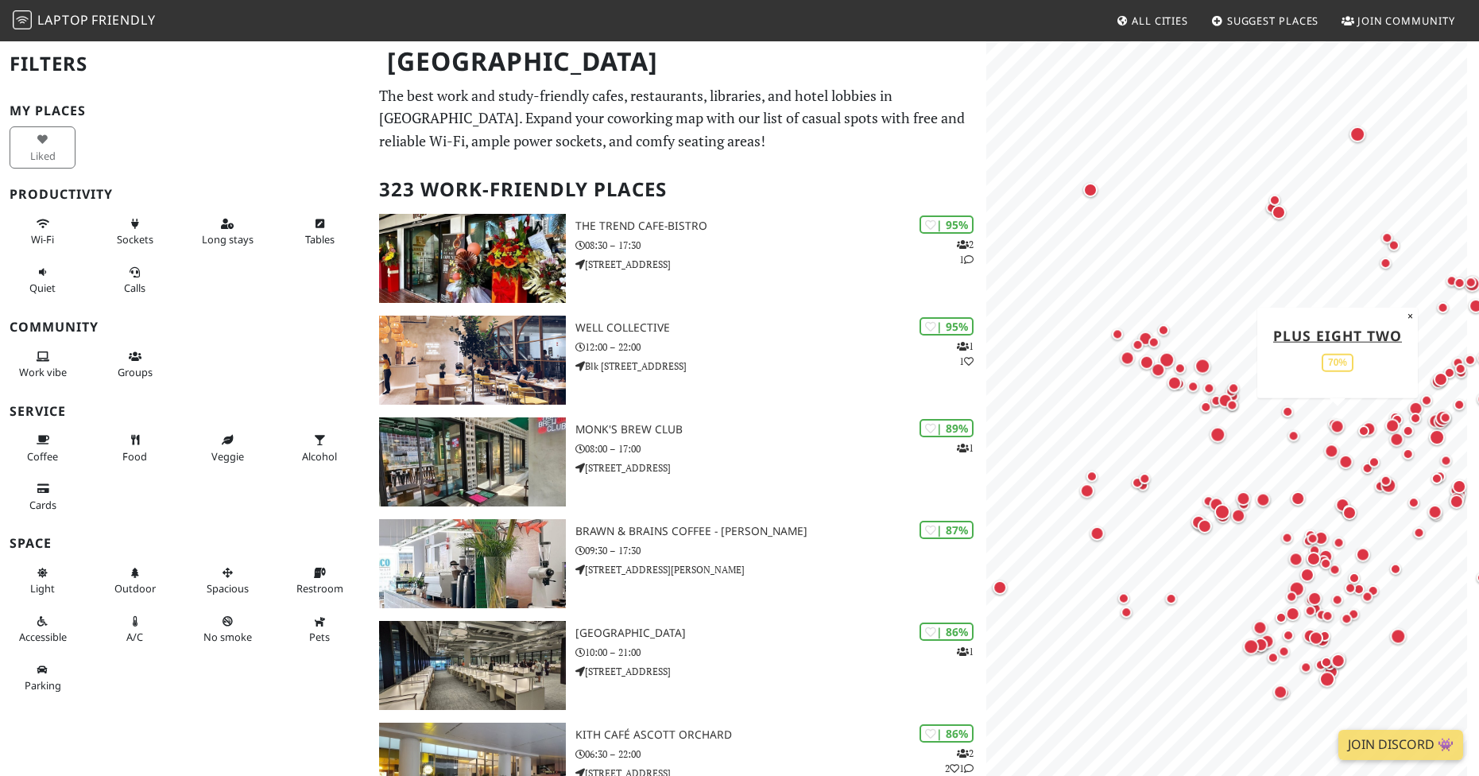
drag, startPoint x: 1327, startPoint y: 397, endPoint x: 1336, endPoint y: 415, distance: 20.3
click at [1336, 415] on div "Map marker" at bounding box center [1333, 423] width 19 height 19
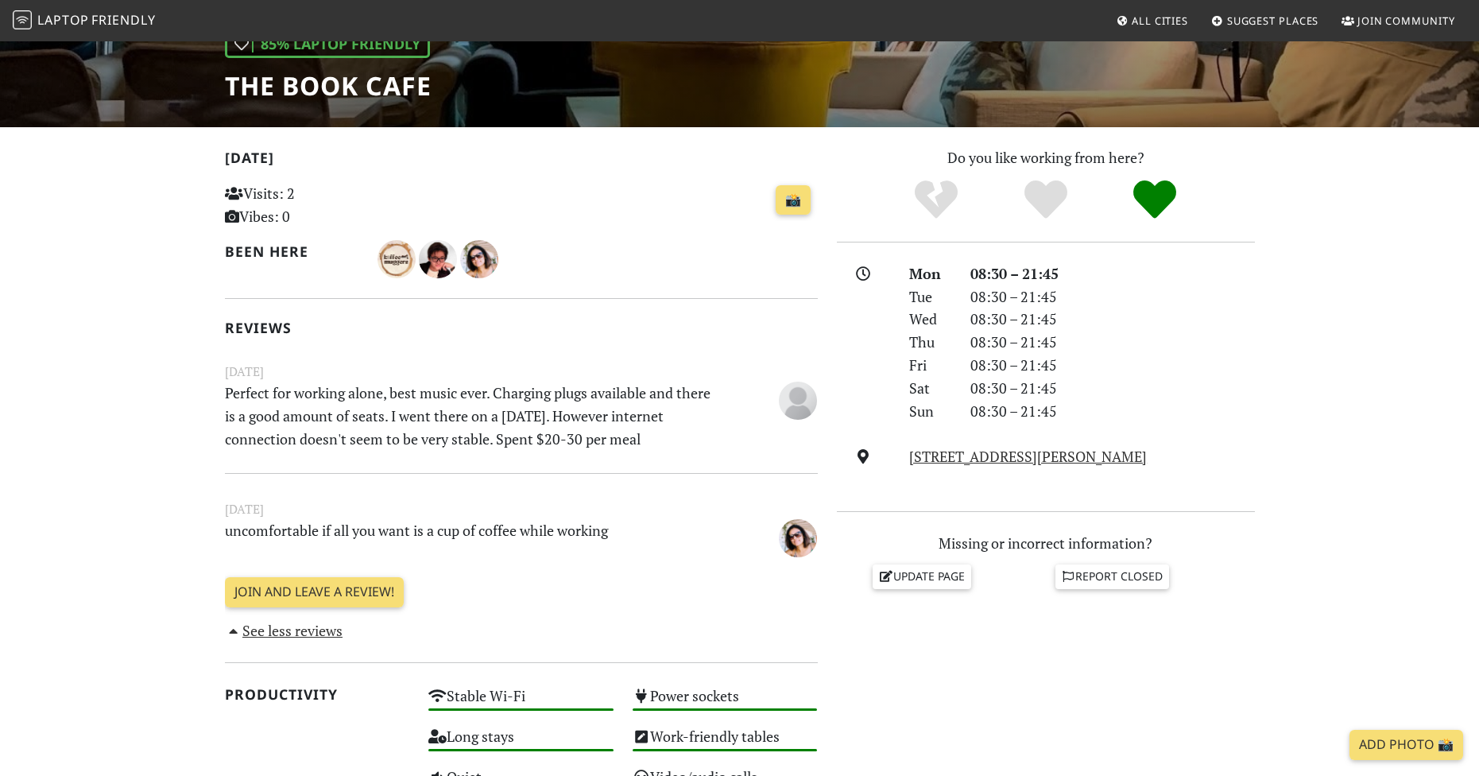
scroll to position [318, 0]
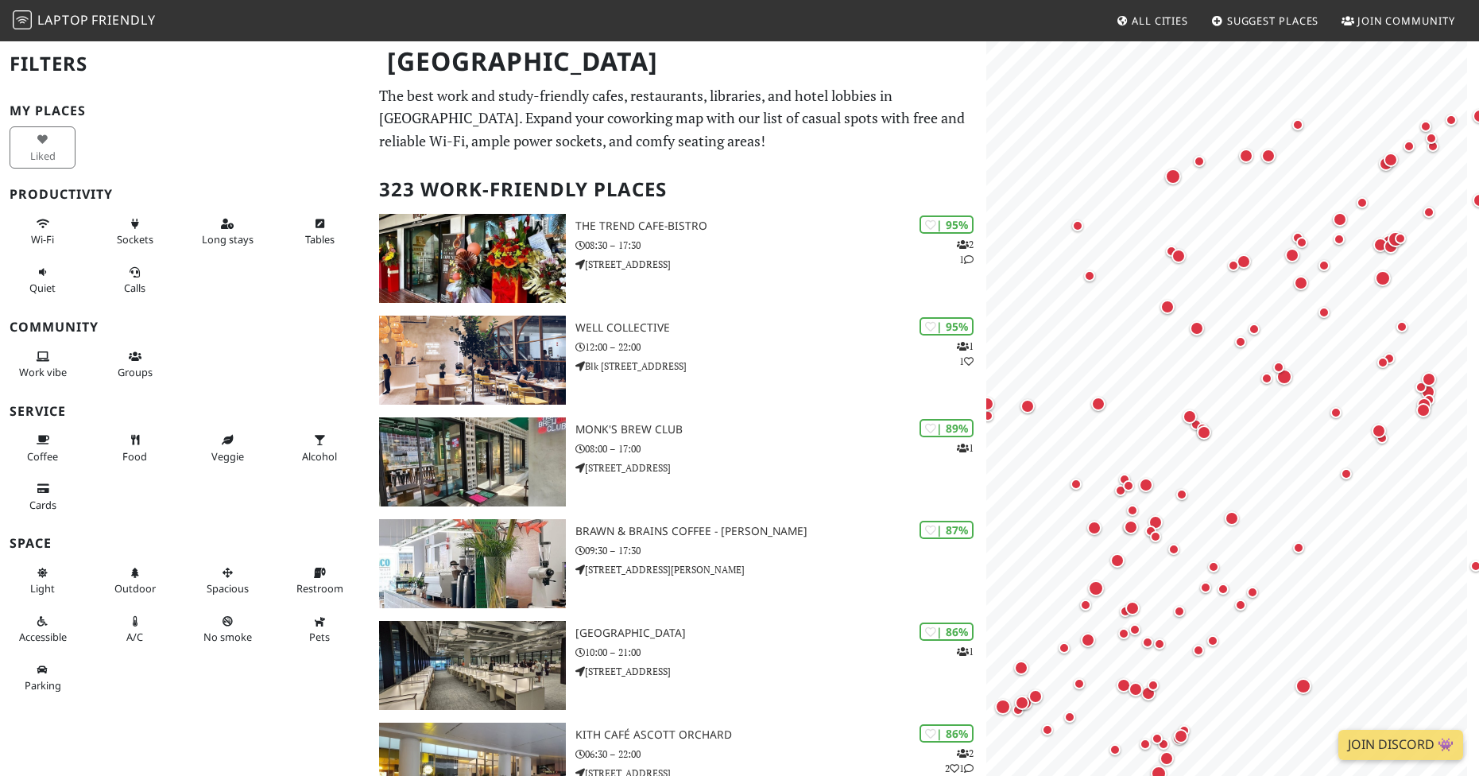
click at [450, 36] on nav "Laptop Friendly All Cities Suggest Places Join Community" at bounding box center [739, 20] width 1479 height 41
